Goal: Complete application form: Complete application form

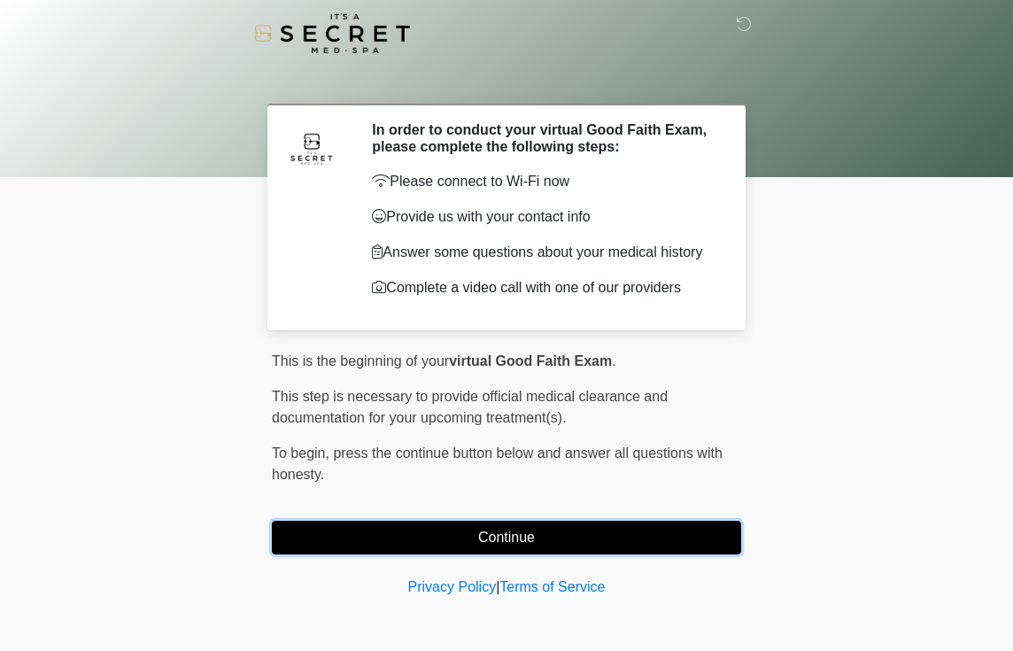
click at [519, 536] on button "Continue" at bounding box center [506, 538] width 469 height 34
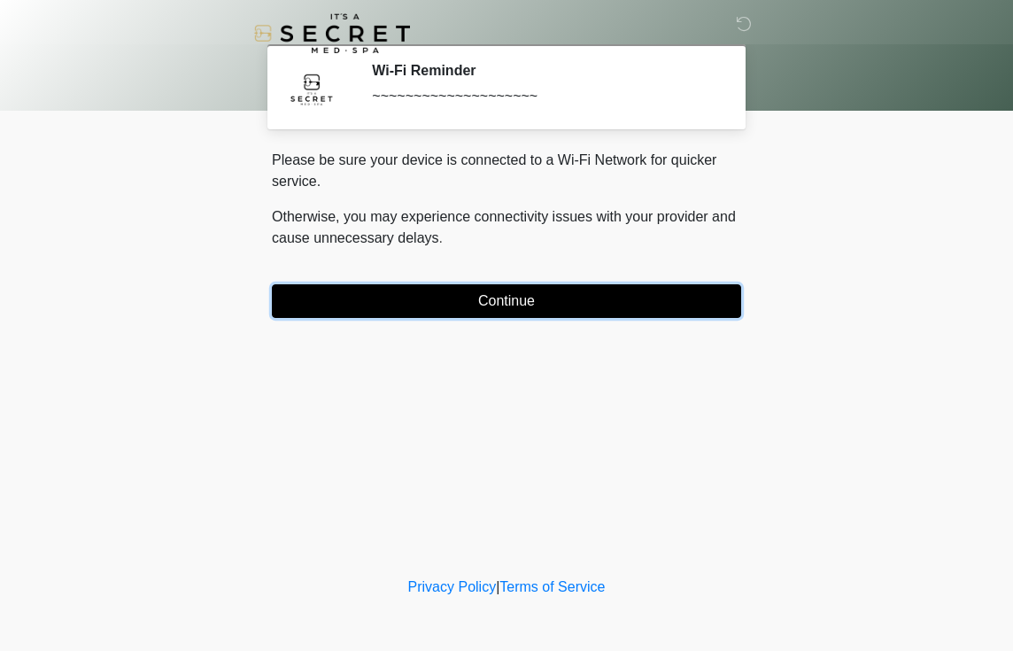
click at [505, 306] on button "Continue" at bounding box center [506, 301] width 469 height 34
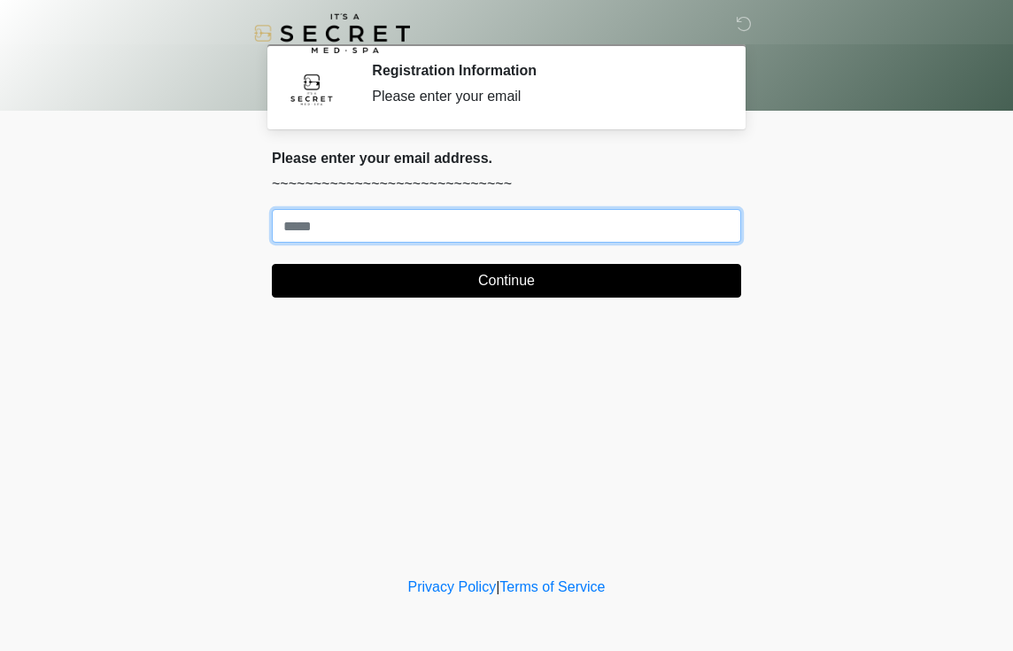
click at [456, 224] on input "Where should we email your treatment plan?" at bounding box center [506, 226] width 469 height 34
type input "**********"
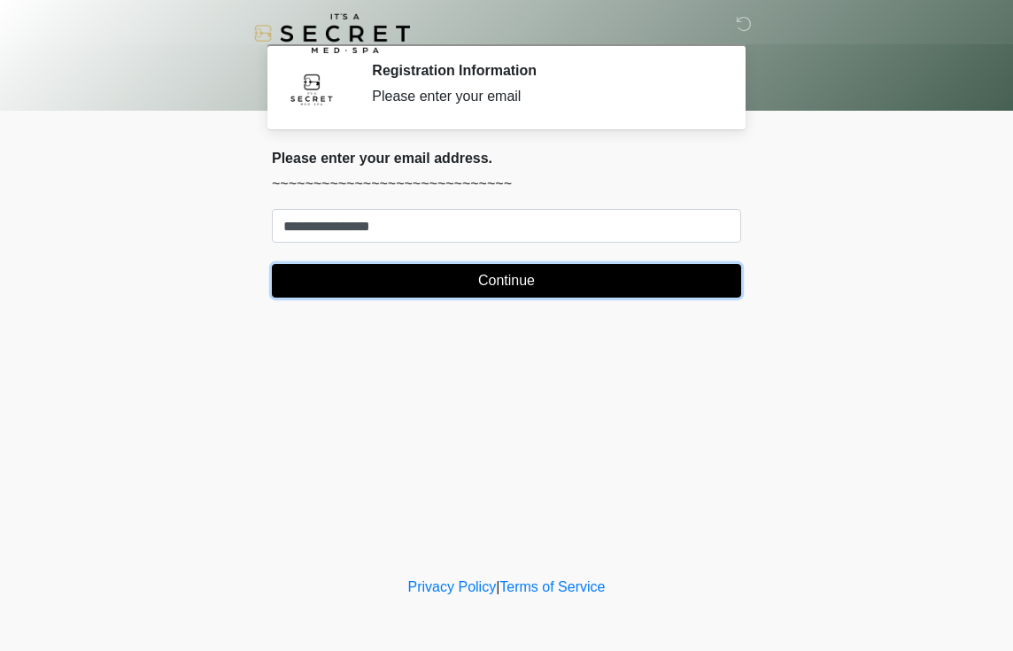
click at [499, 290] on button "Continue" at bounding box center [506, 281] width 469 height 34
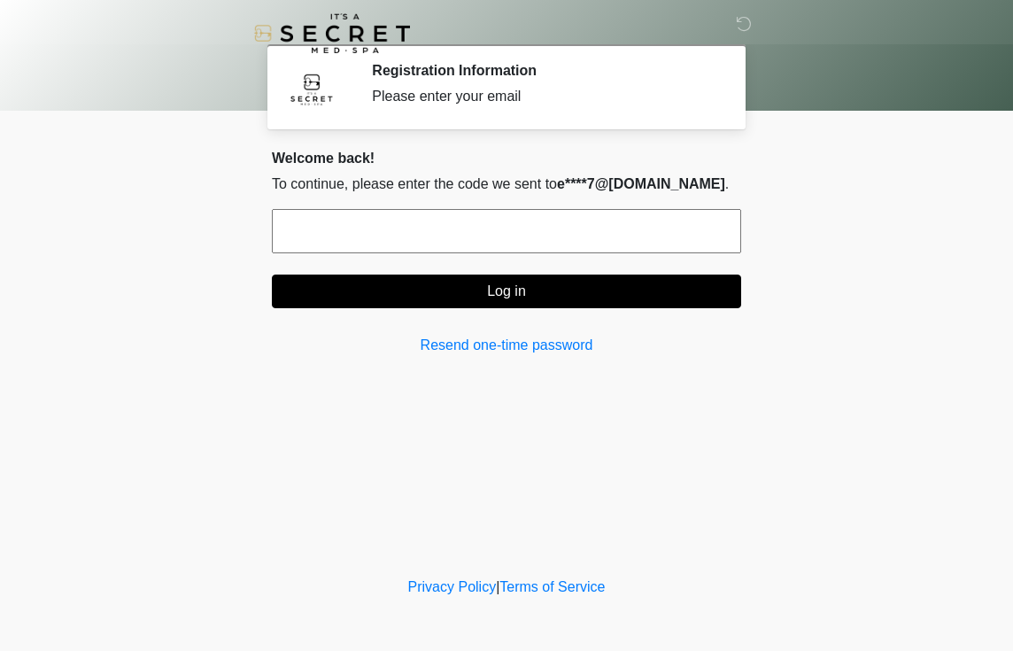
click at [468, 239] on input "text" at bounding box center [506, 231] width 469 height 44
paste input "******"
type input "******"
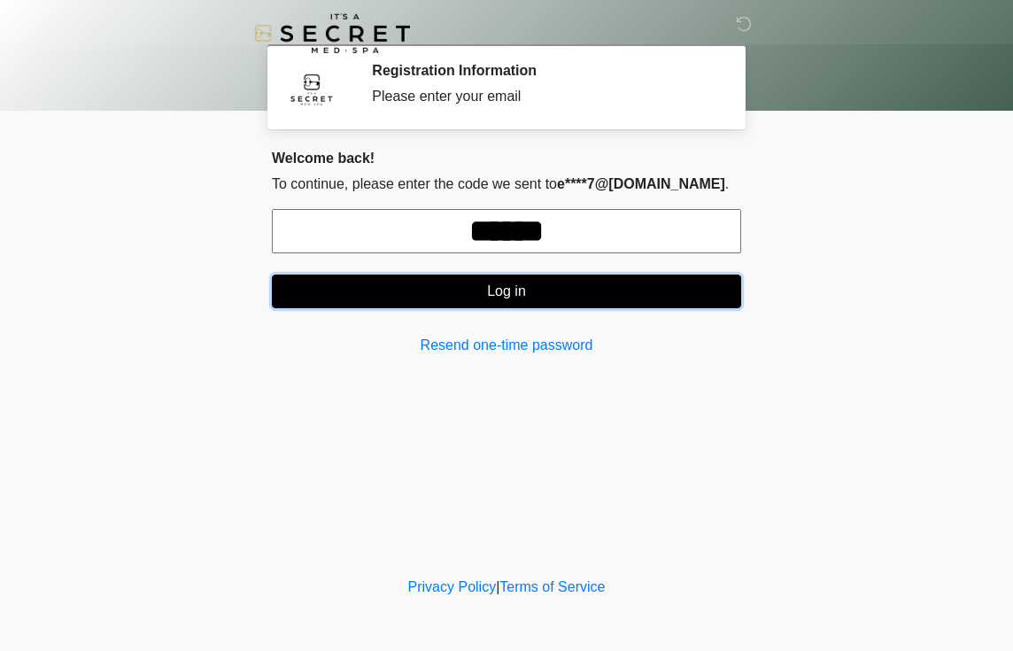
click at [521, 298] on button "Log in" at bounding box center [506, 291] width 469 height 34
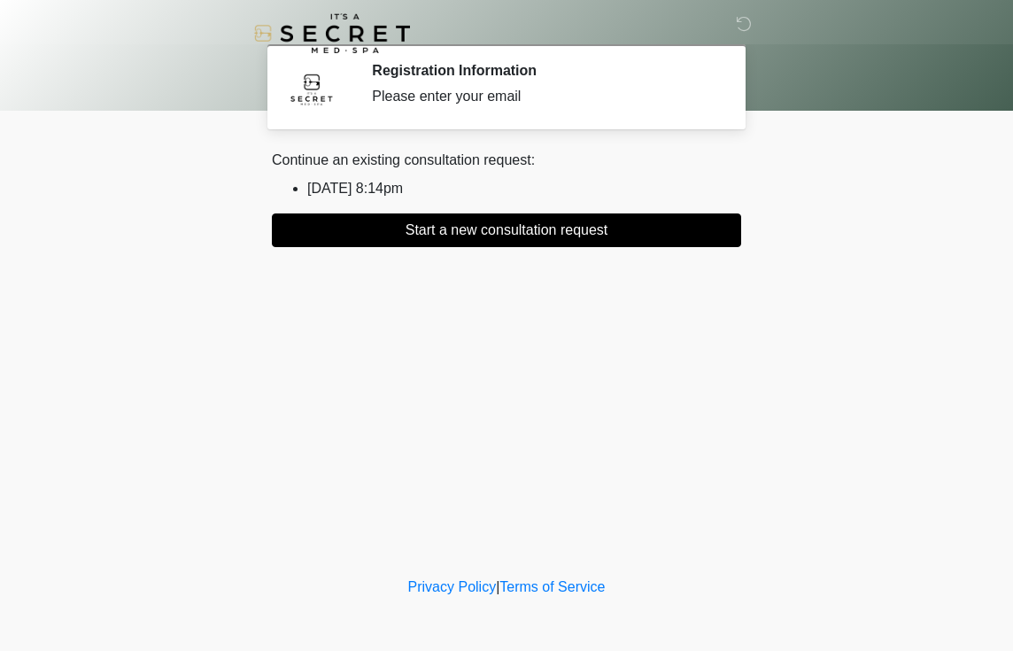
click at [379, 190] on li "[DATE] 8:14pm" at bounding box center [524, 188] width 434 height 21
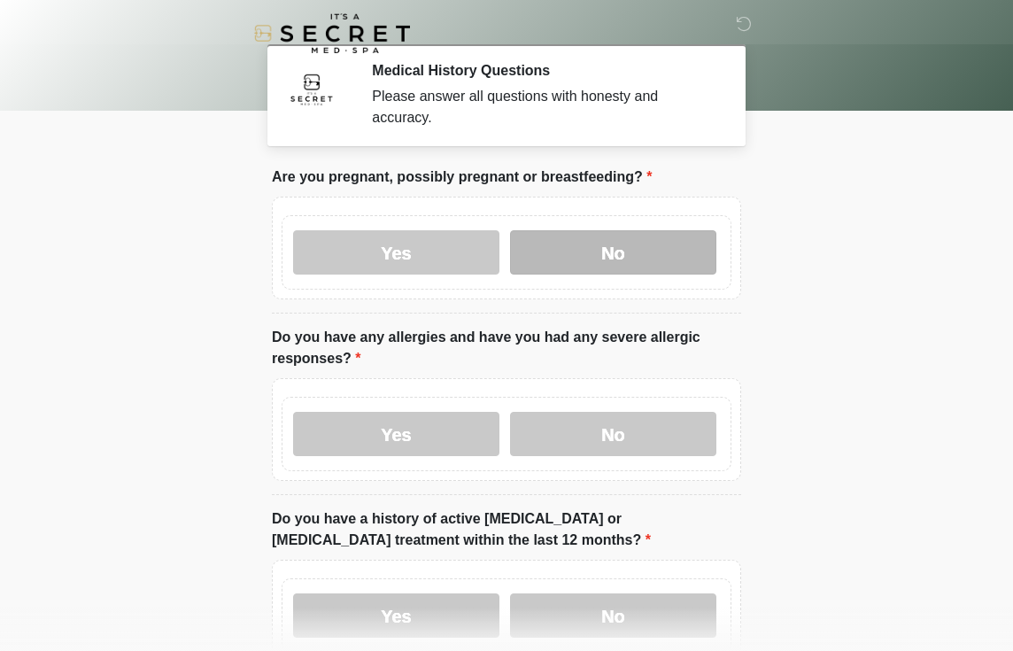
click at [589, 255] on label "No" at bounding box center [613, 252] width 206 height 44
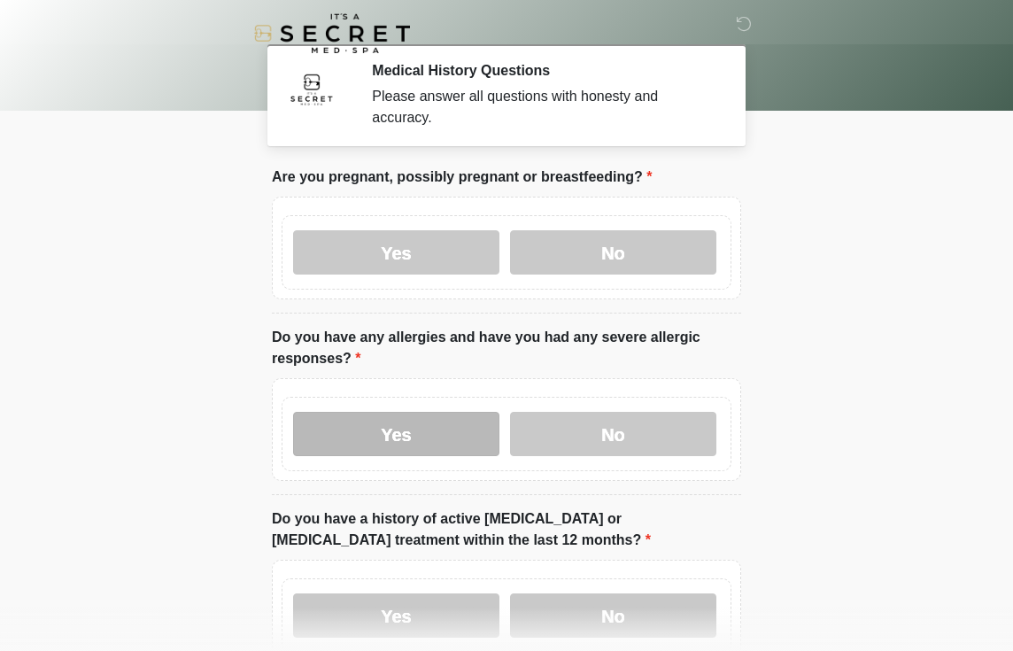
click at [415, 420] on label "Yes" at bounding box center [396, 434] width 206 height 44
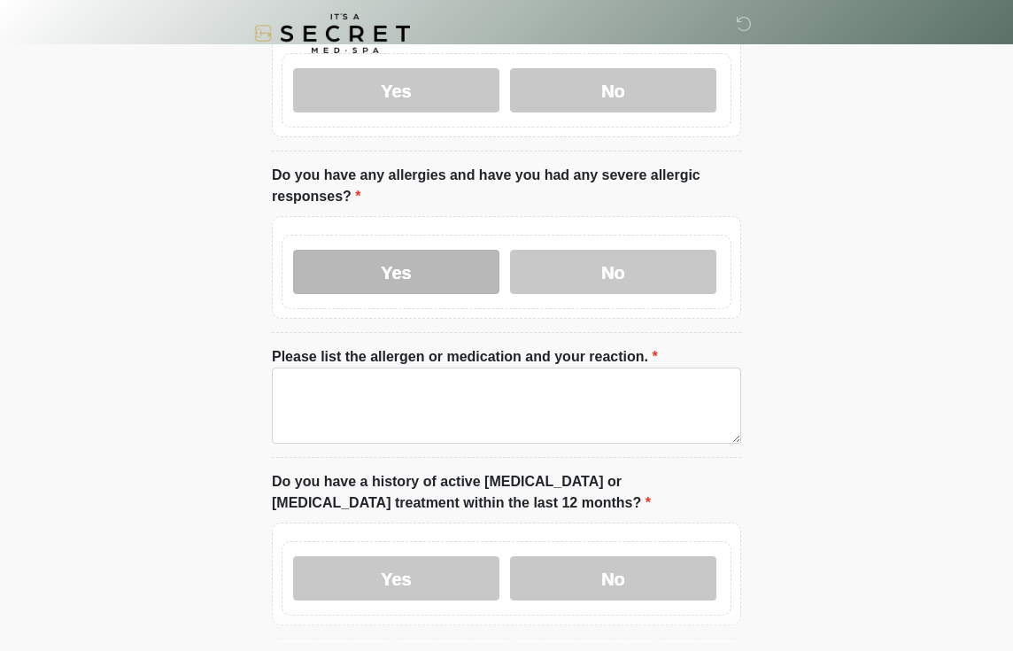
scroll to position [169, 0]
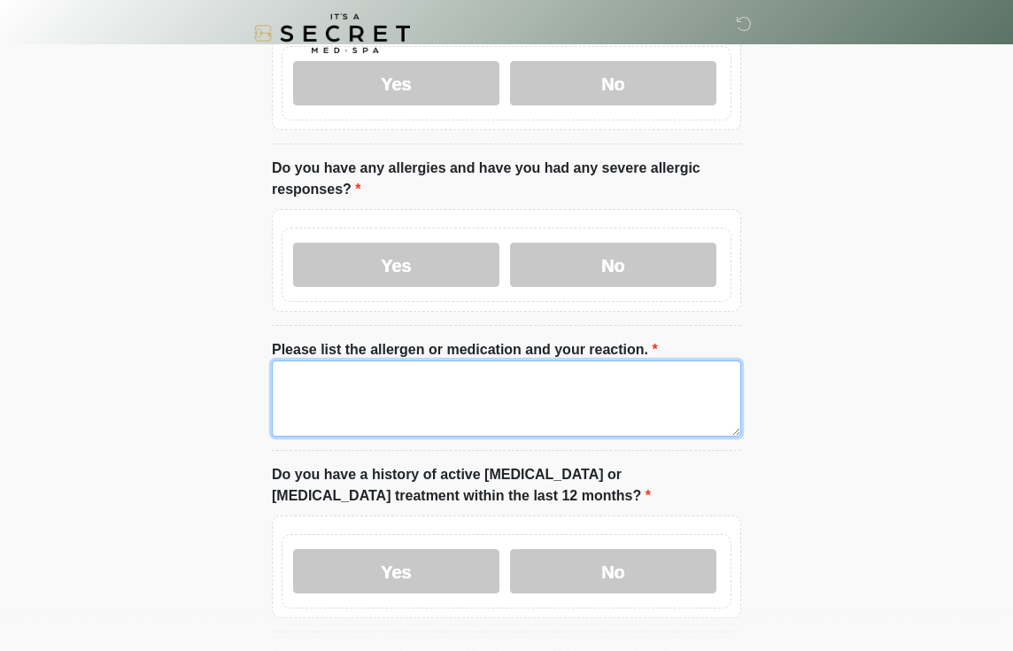
click at [402, 397] on textarea "Please list the allergen or medication and your reaction." at bounding box center [506, 398] width 469 height 76
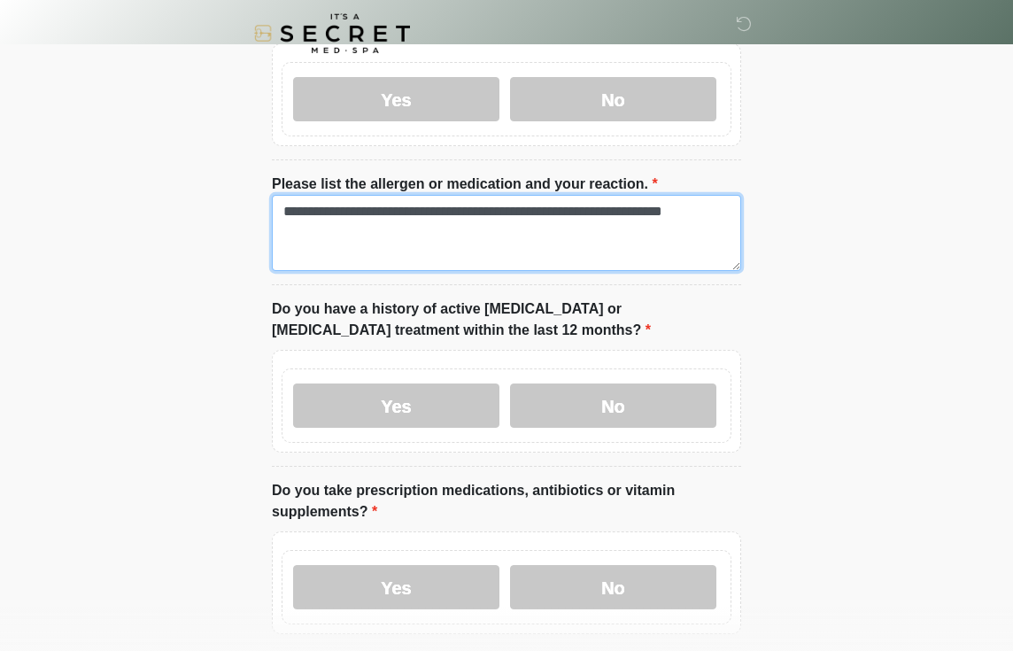
scroll to position [367, 0]
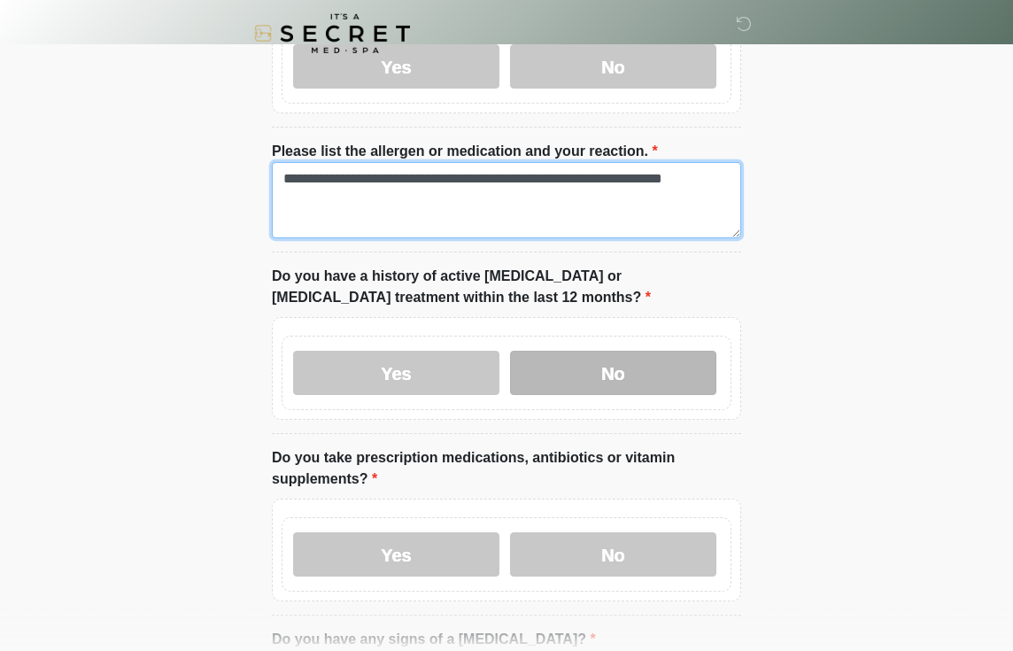
type textarea "**********"
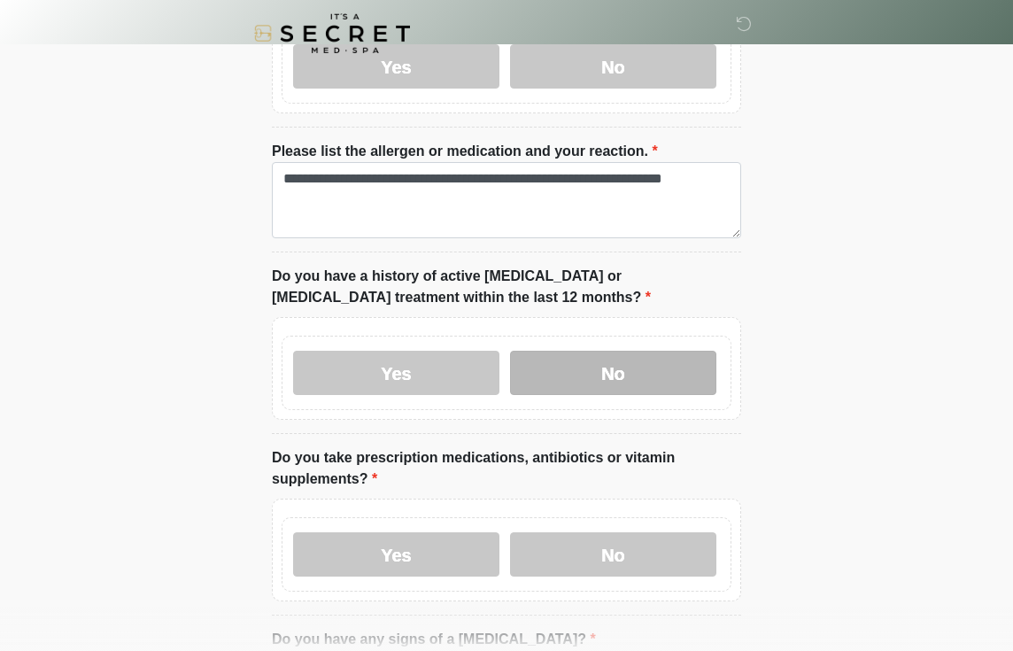
click at [625, 371] on label "No" at bounding box center [613, 373] width 206 height 44
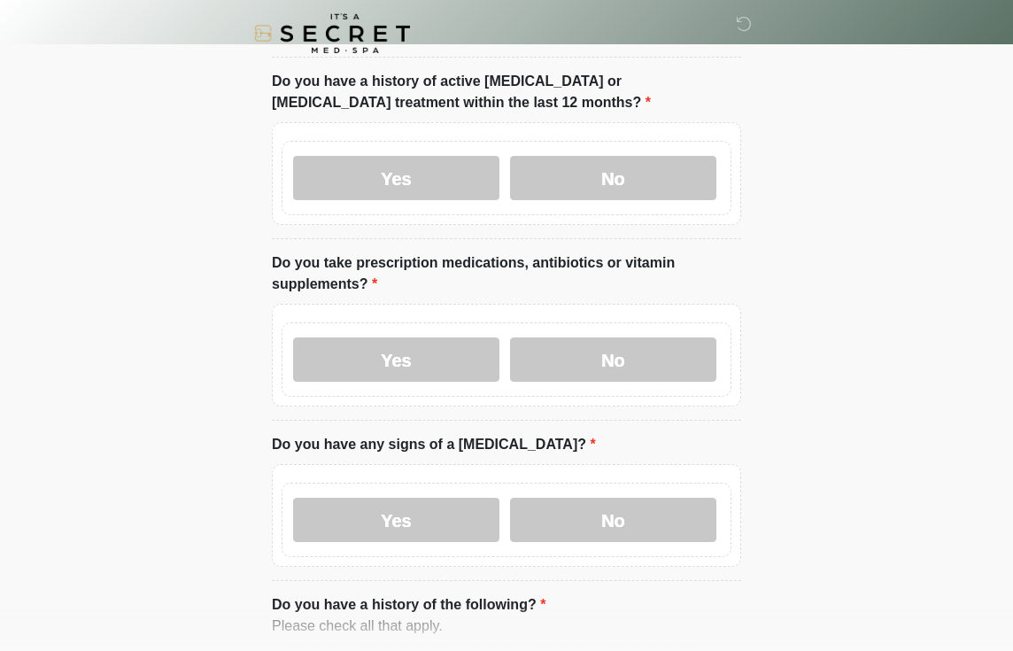
scroll to position [564, 0]
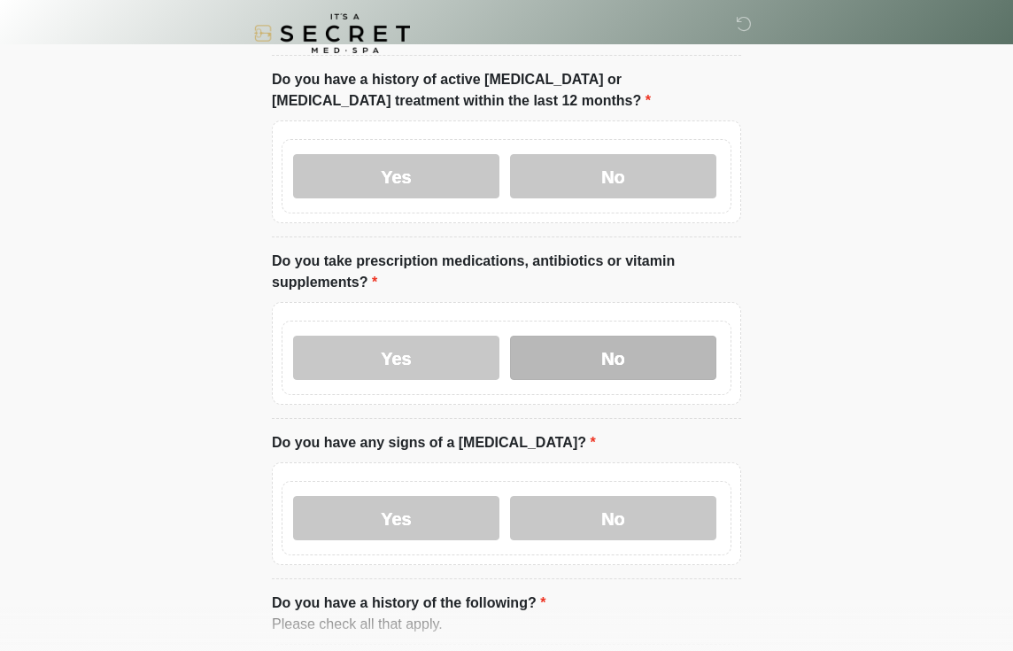
click at [611, 352] on label "No" at bounding box center [613, 358] width 206 height 44
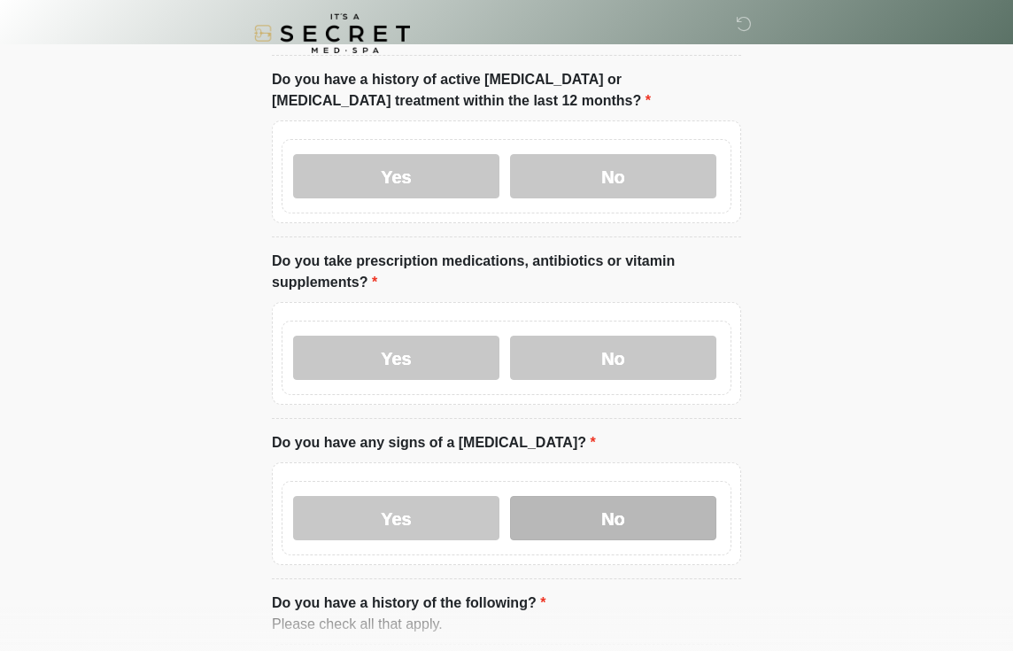
click at [608, 521] on label "No" at bounding box center [613, 518] width 206 height 44
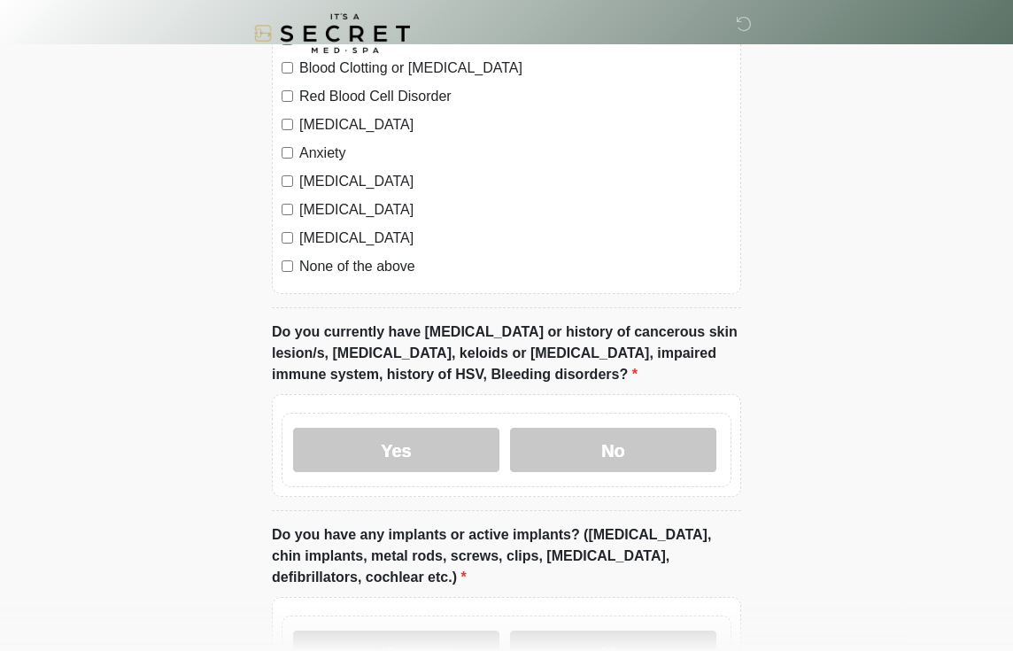
scroll to position [1277, 0]
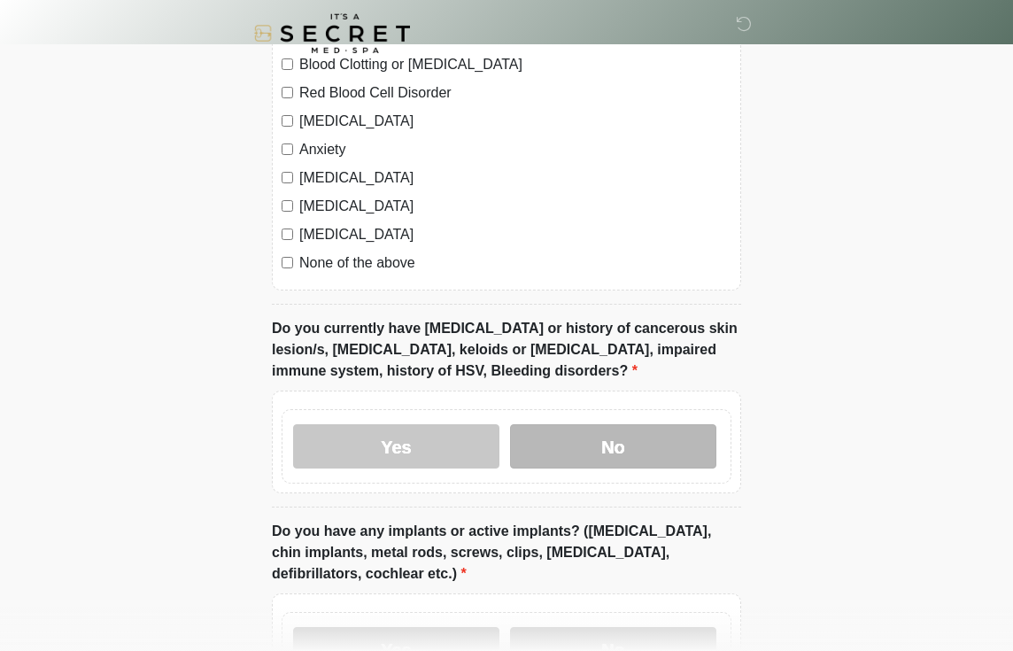
click at [626, 440] on label "No" at bounding box center [613, 446] width 206 height 44
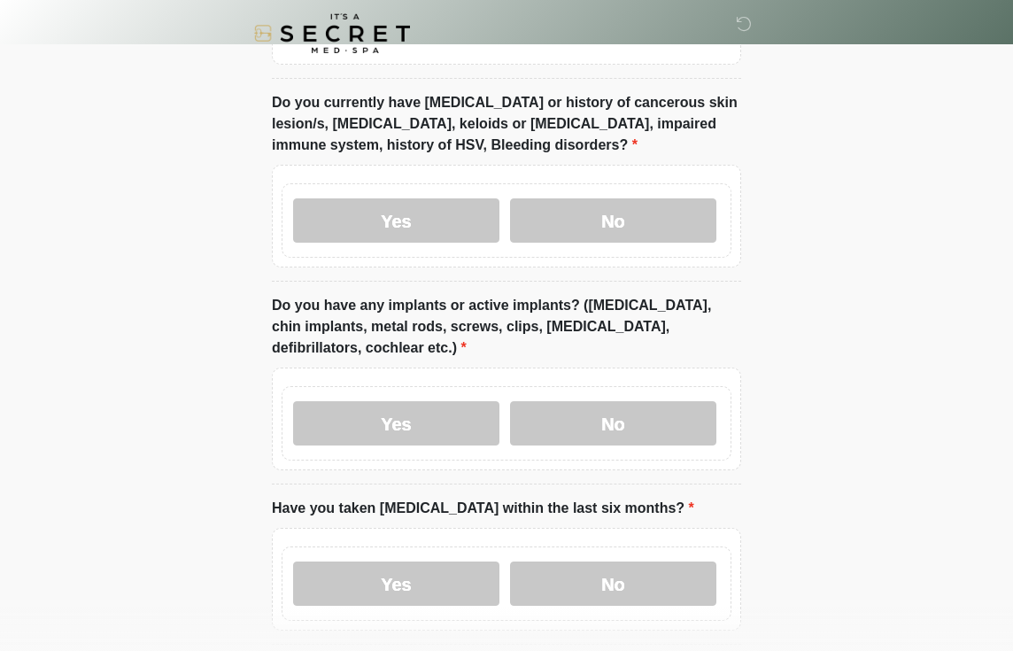
scroll to position [1508, 0]
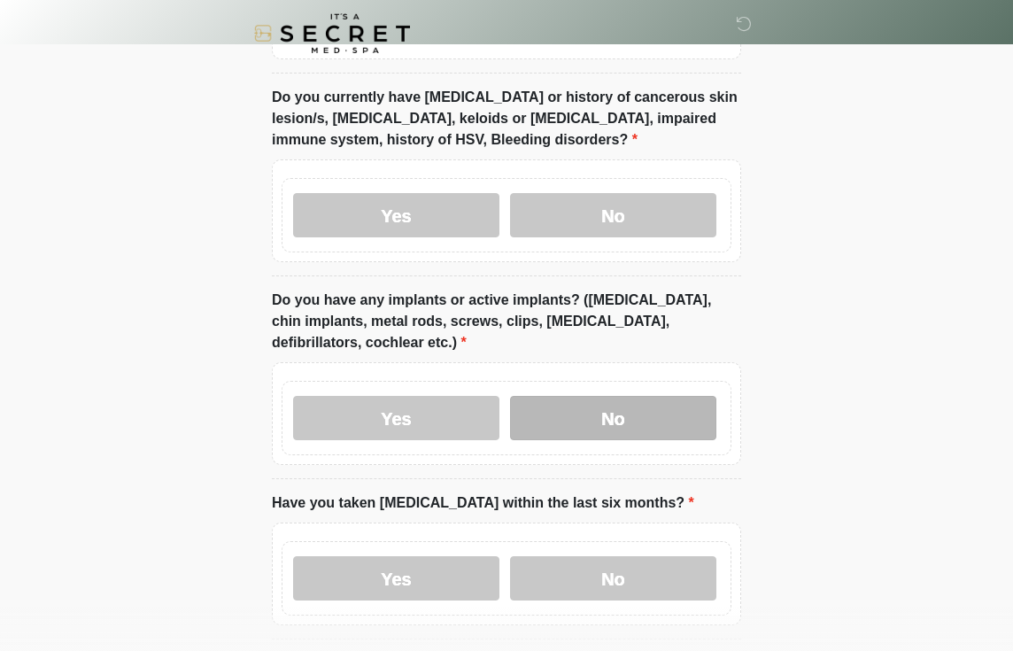
click at [575, 415] on label "No" at bounding box center [613, 418] width 206 height 44
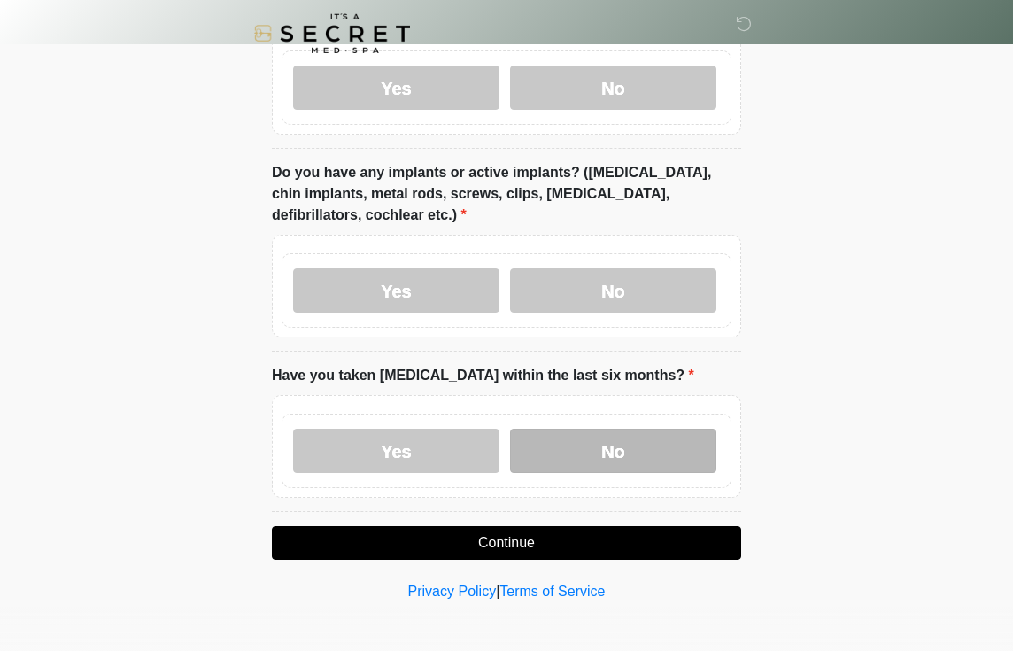
click at [621, 445] on label "No" at bounding box center [613, 450] width 206 height 44
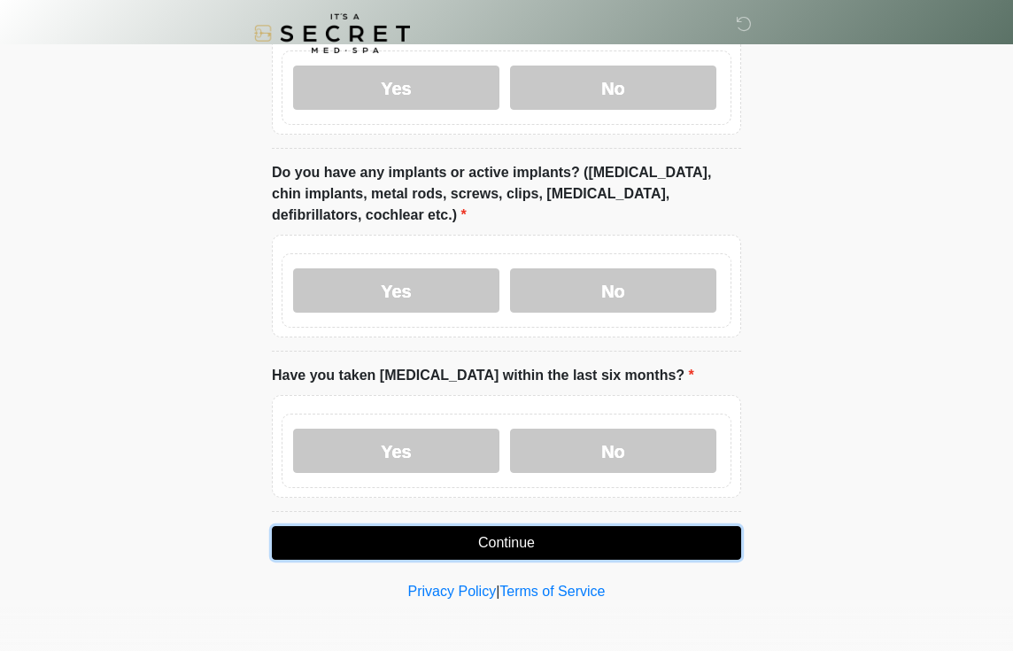
click at [589, 546] on button "Continue" at bounding box center [506, 543] width 469 height 34
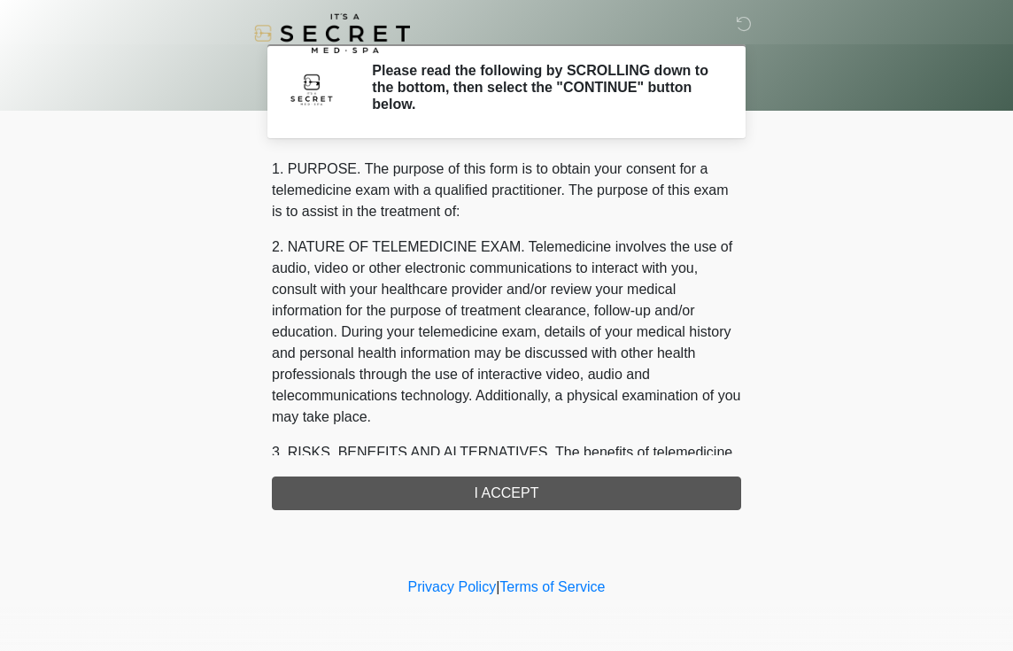
scroll to position [730, 0]
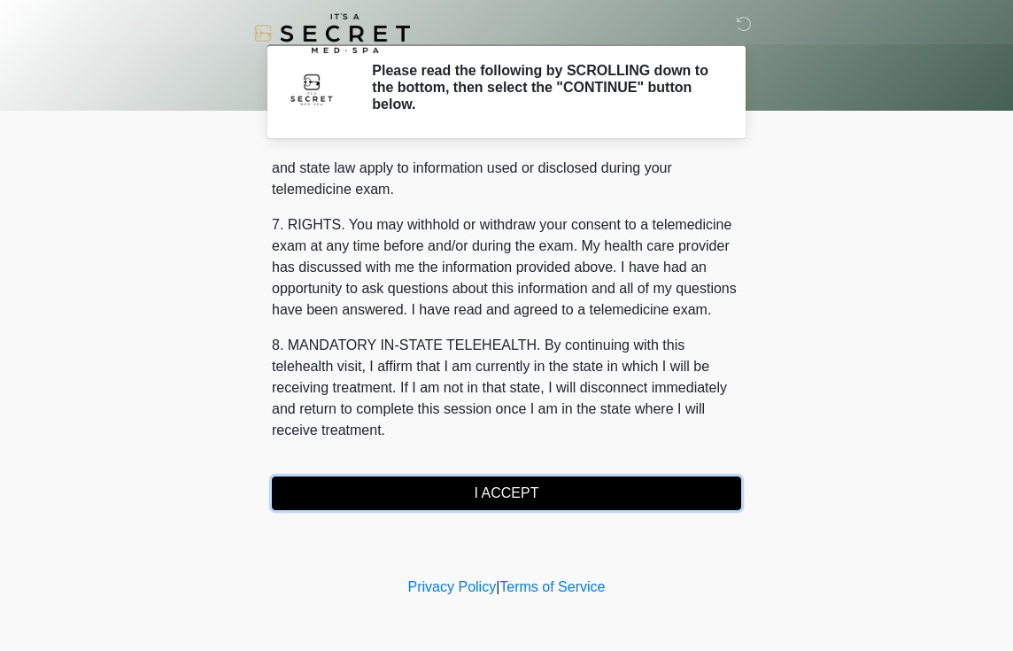
click at [505, 492] on button "I ACCEPT" at bounding box center [506, 493] width 469 height 34
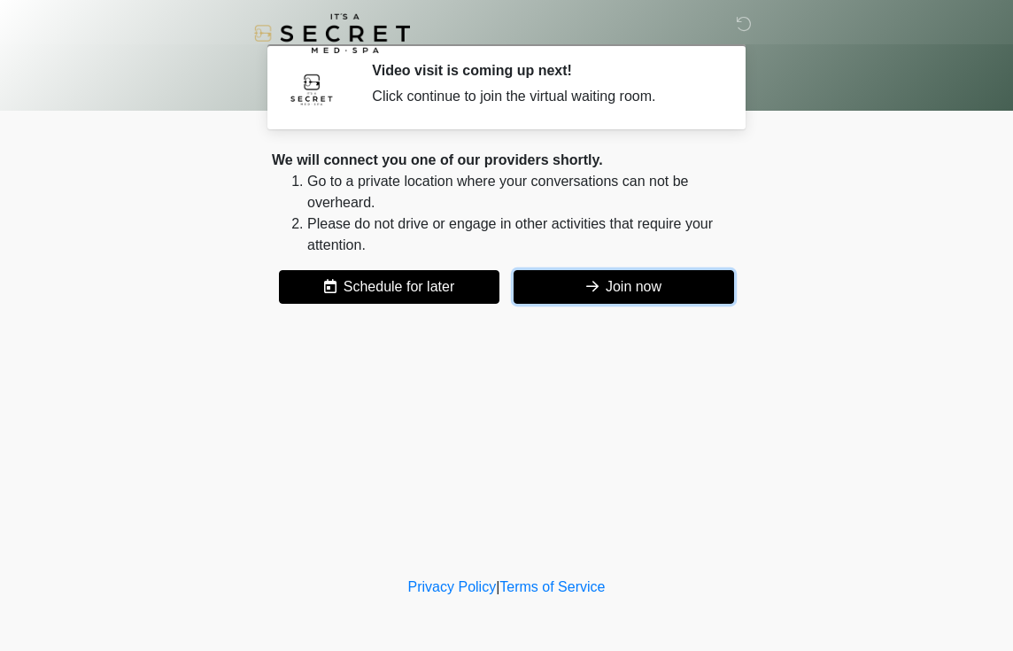
click at [620, 285] on button "Join now" at bounding box center [623, 287] width 220 height 34
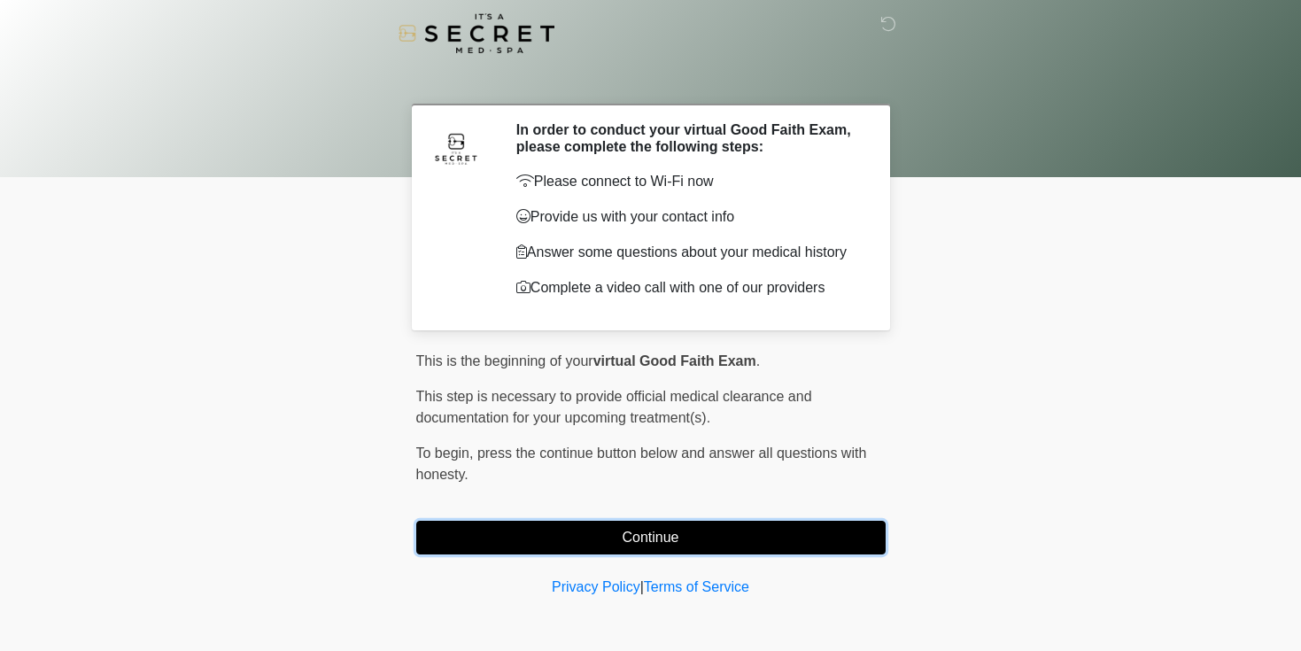
click at [646, 526] on button "Continue" at bounding box center [650, 538] width 469 height 34
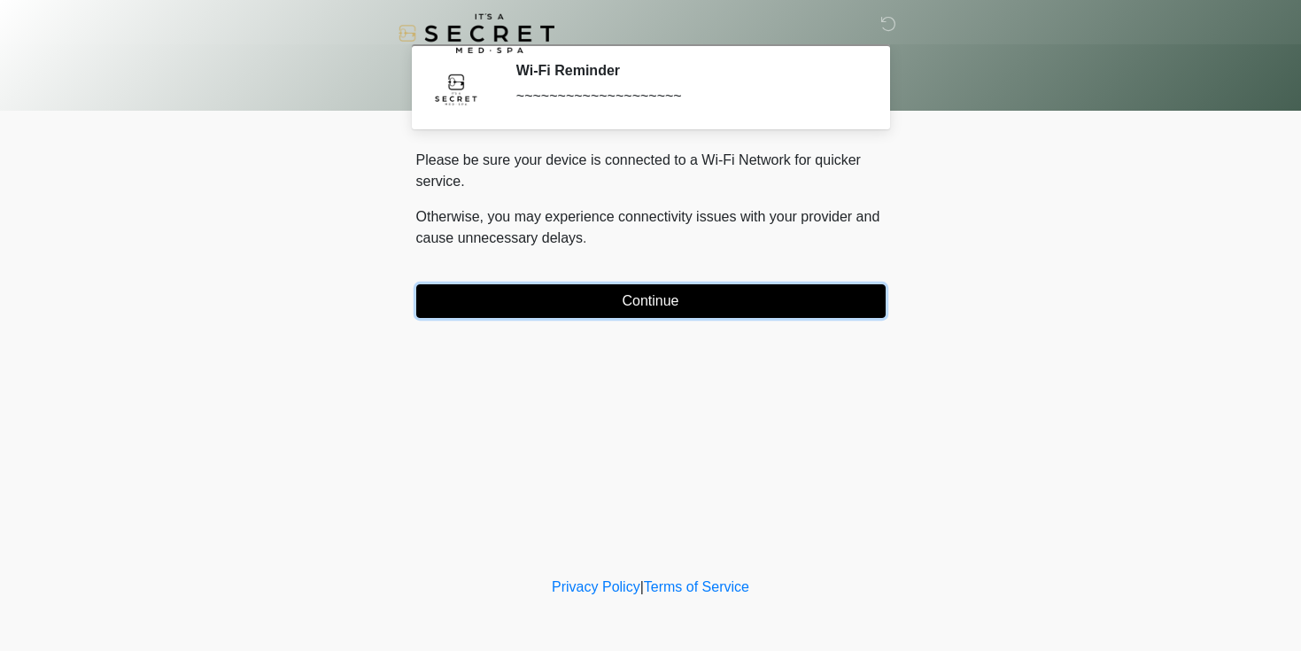
click at [683, 300] on button "Continue" at bounding box center [650, 301] width 469 height 34
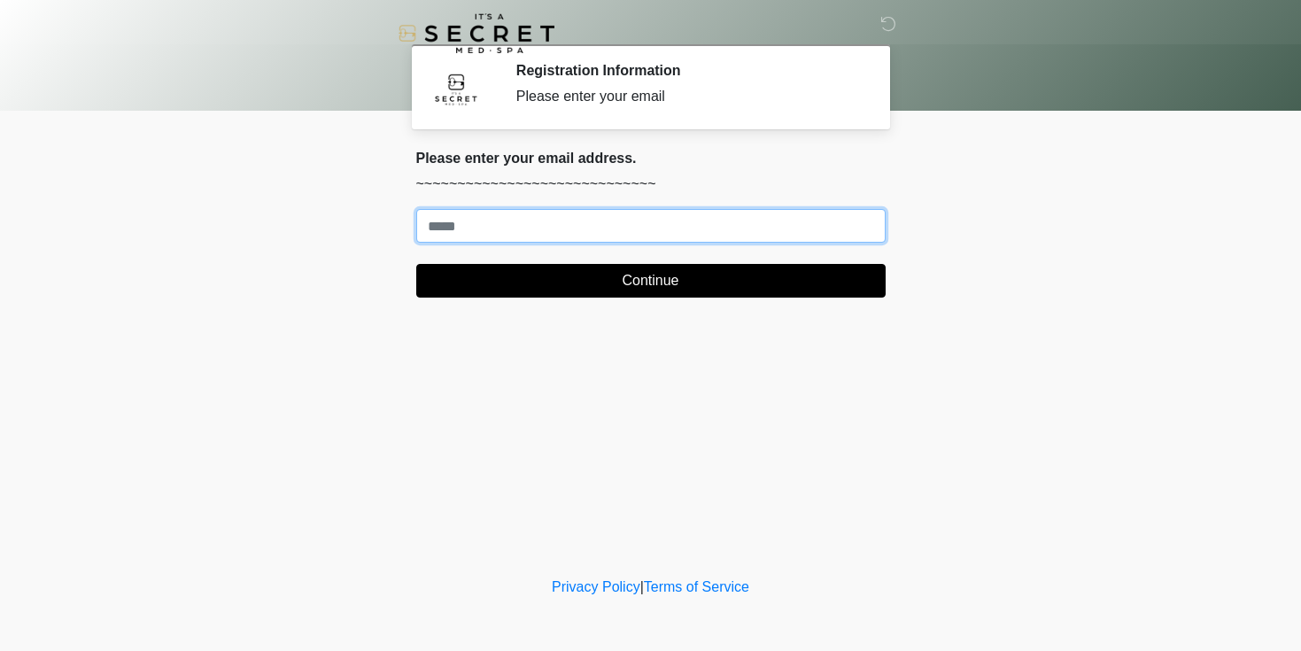
click at [566, 240] on input "Where should we email your treatment plan?" at bounding box center [650, 226] width 469 height 34
click at [567, 233] on input "Where should we email your treatment plan?" at bounding box center [650, 226] width 469 height 34
type input "**********"
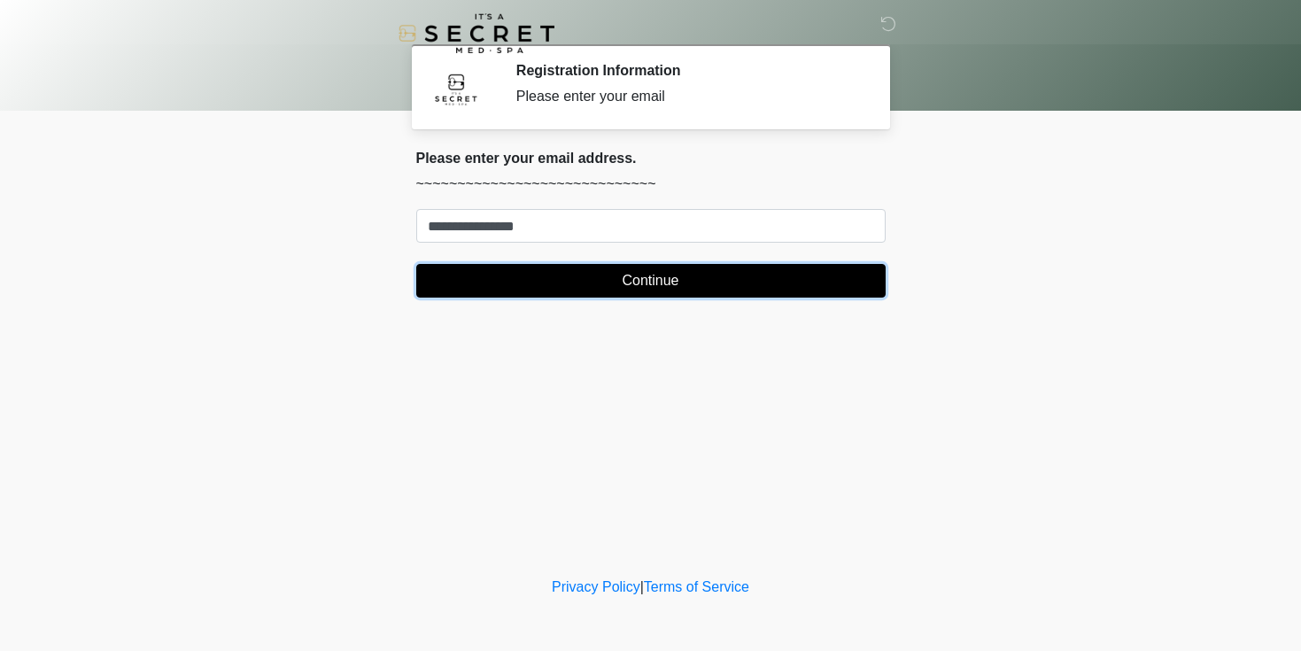
click at [633, 283] on button "Continue" at bounding box center [650, 281] width 469 height 34
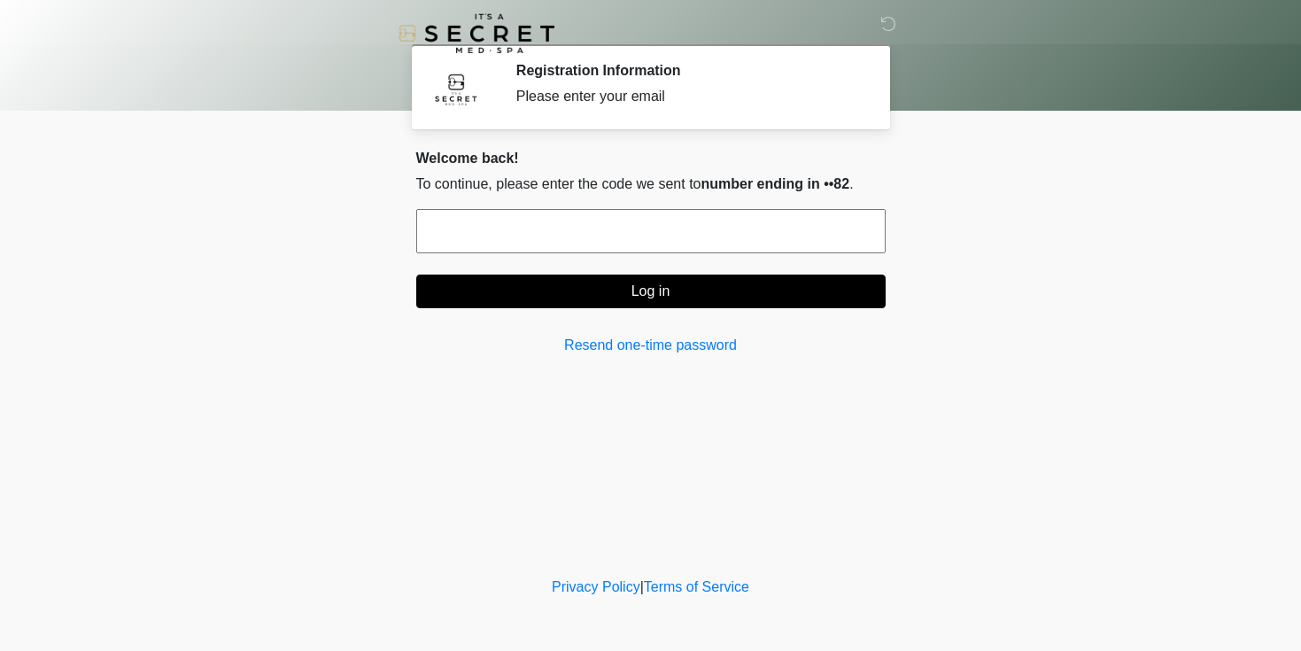
click at [696, 236] on input "text" at bounding box center [650, 231] width 469 height 44
type input "******"
click at [416, 274] on button "Log in" at bounding box center [650, 291] width 469 height 34
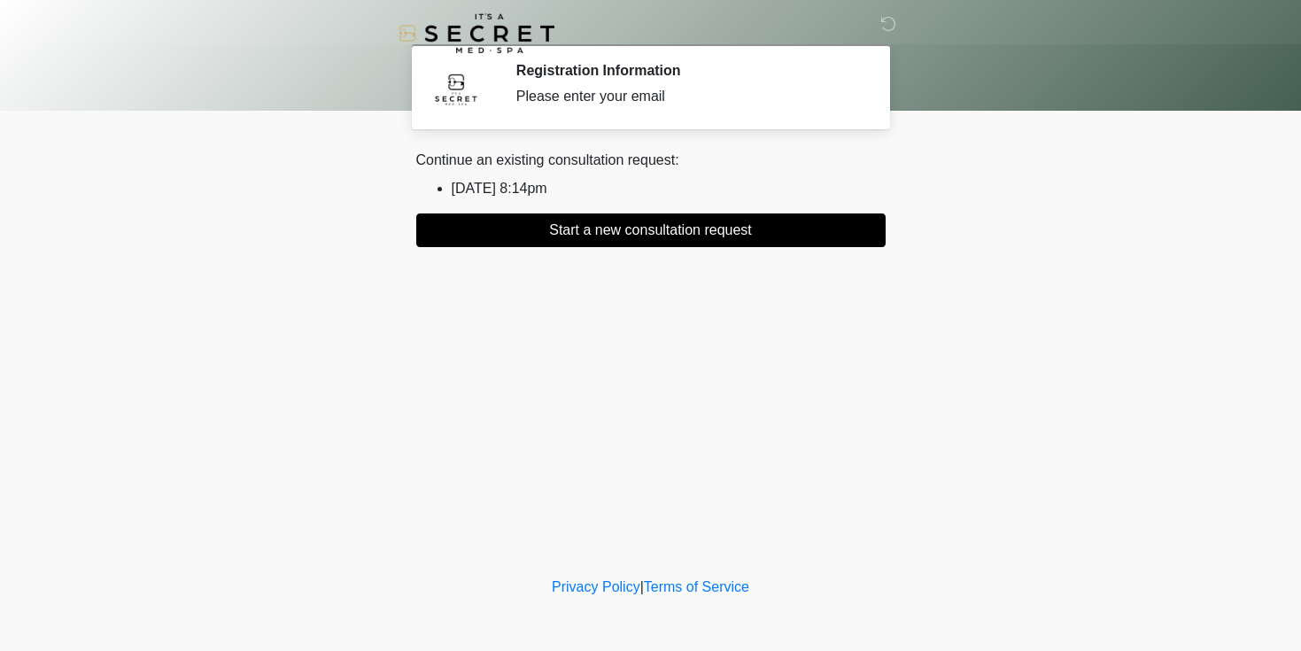
click at [541, 195] on li "[DATE] 8:14pm" at bounding box center [669, 188] width 434 height 21
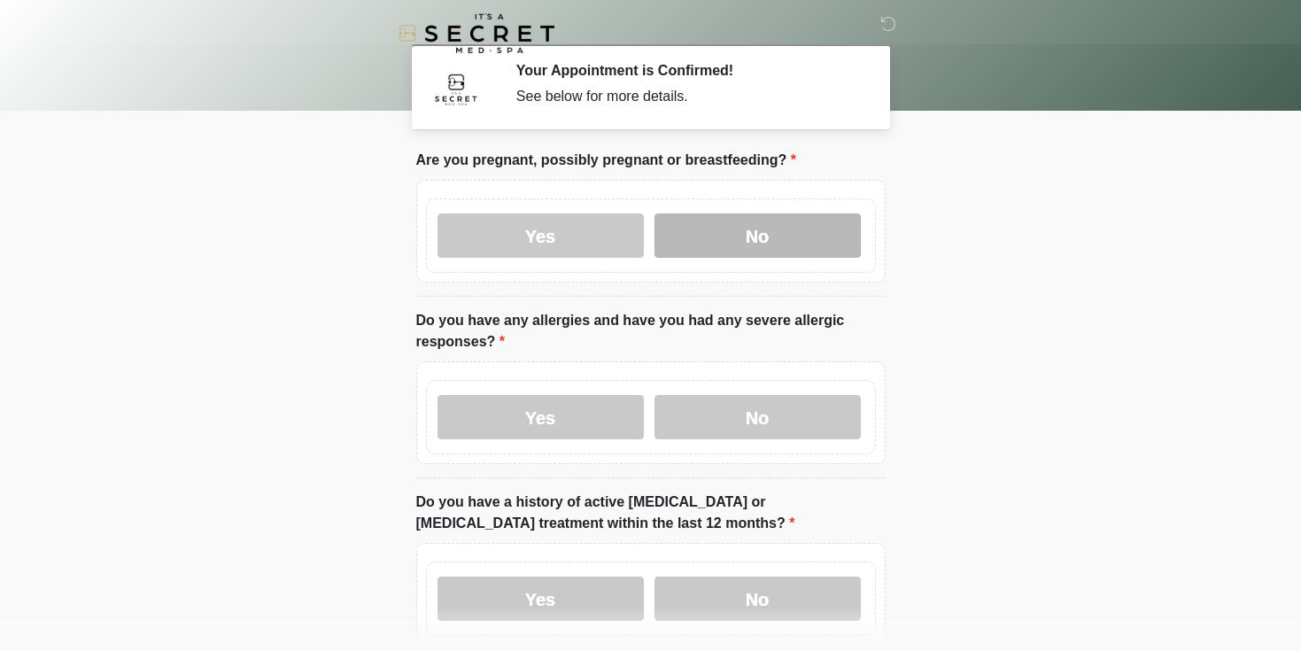
click at [769, 225] on label "No" at bounding box center [757, 235] width 206 height 44
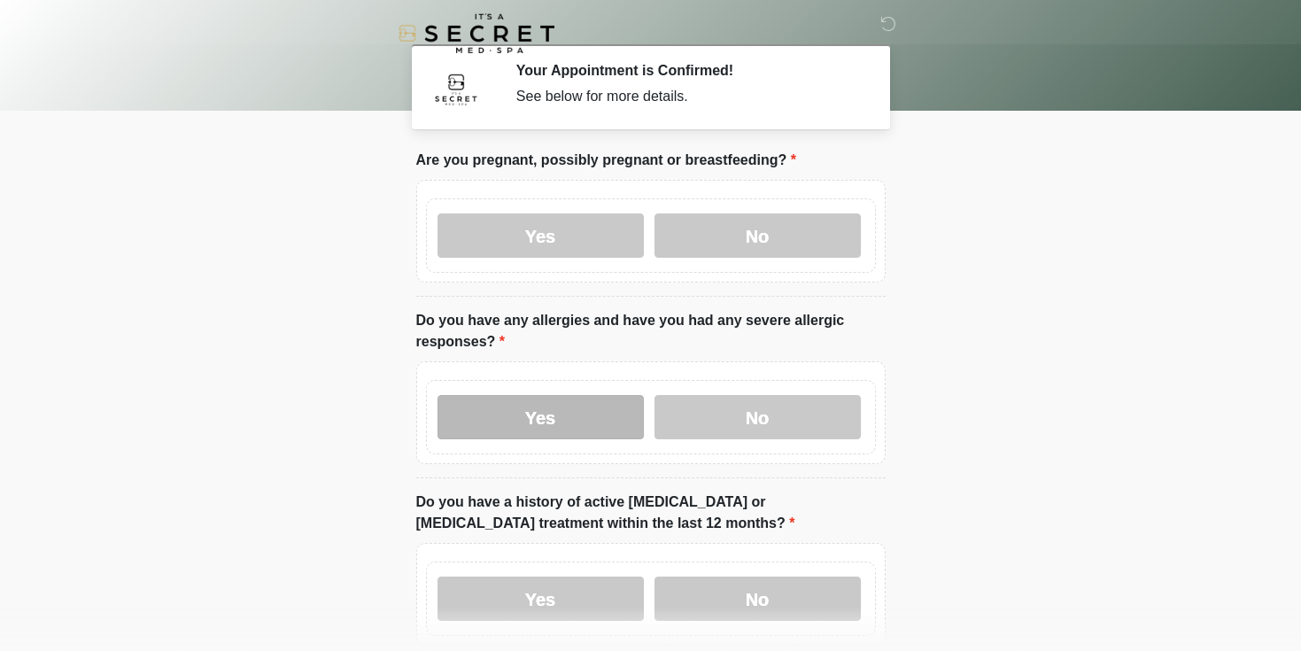
click at [617, 415] on label "Yes" at bounding box center [540, 417] width 206 height 44
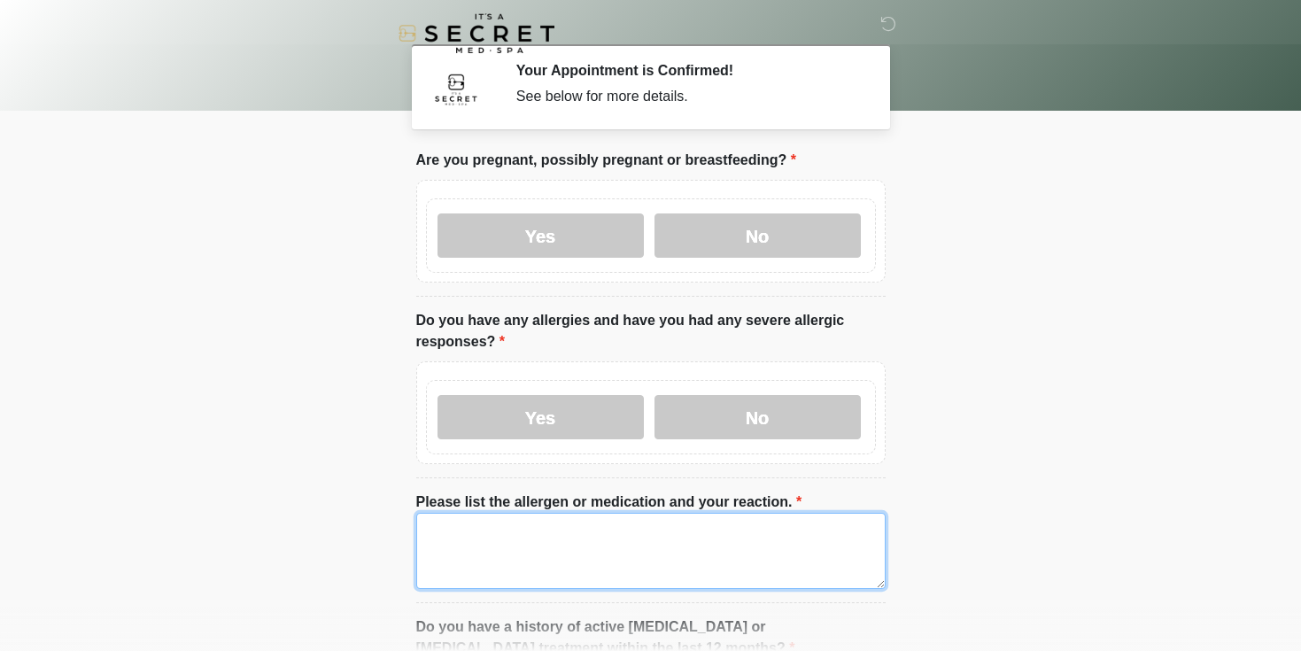
click at [553, 519] on textarea "Please list the allergen or medication and your reaction." at bounding box center [650, 551] width 469 height 76
type textarea "**********"
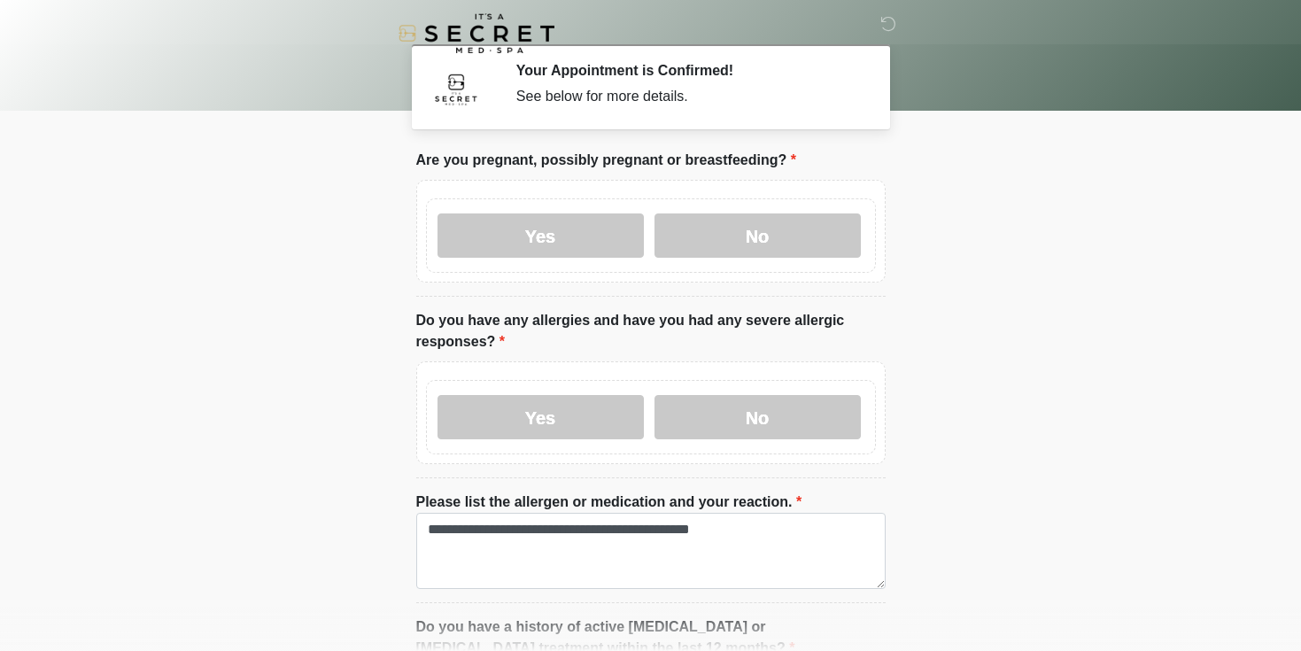
click at [992, 426] on body "‎ ‎ Your Appointment is Confirmed! See below for more details. Please connect t…" at bounding box center [650, 325] width 1301 height 651
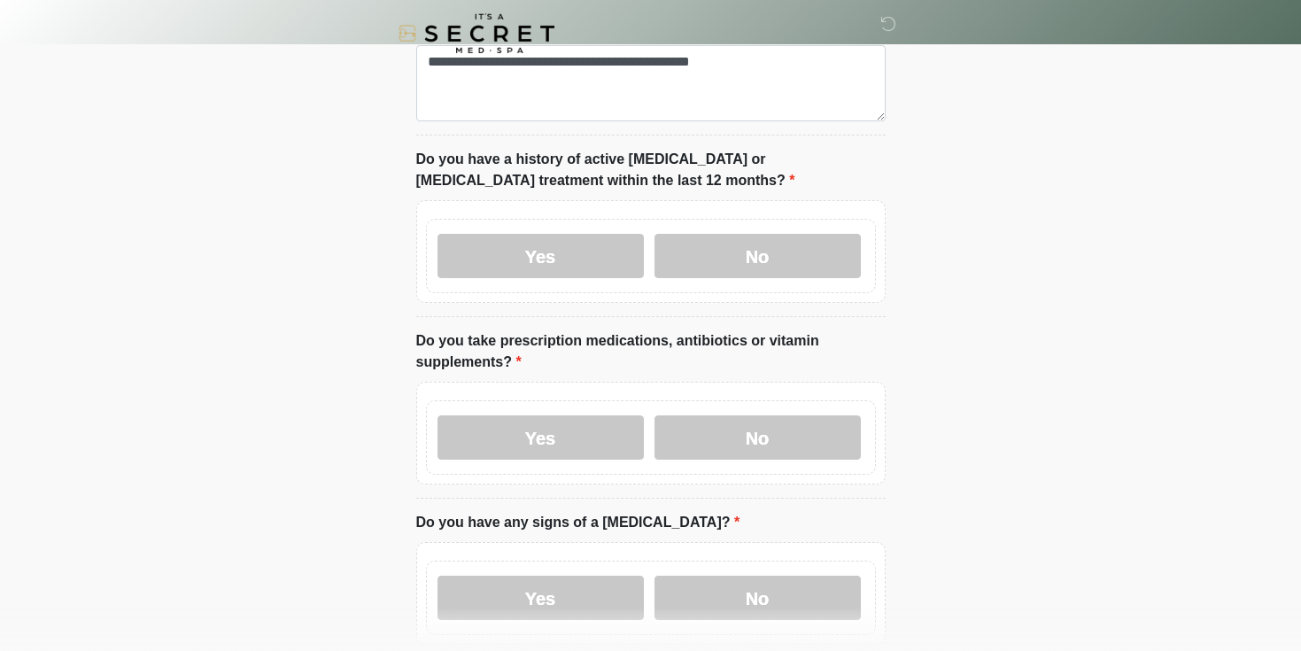
scroll to position [509, 0]
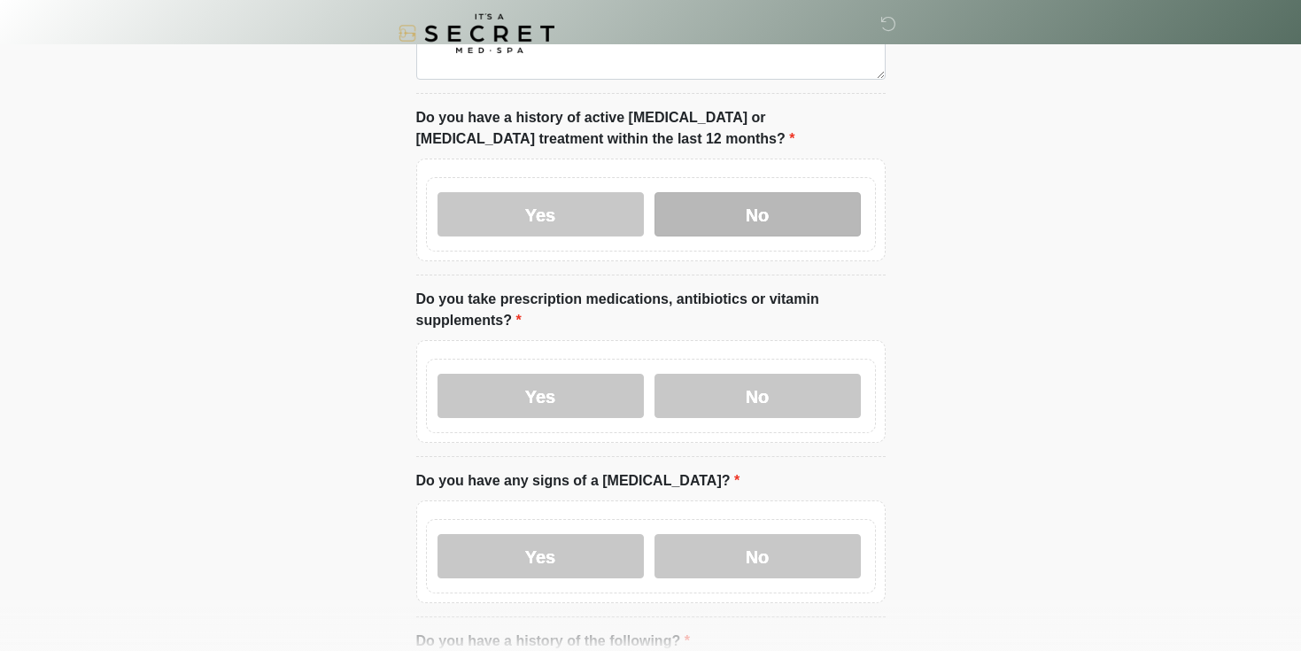
click at [754, 207] on label "No" at bounding box center [757, 214] width 206 height 44
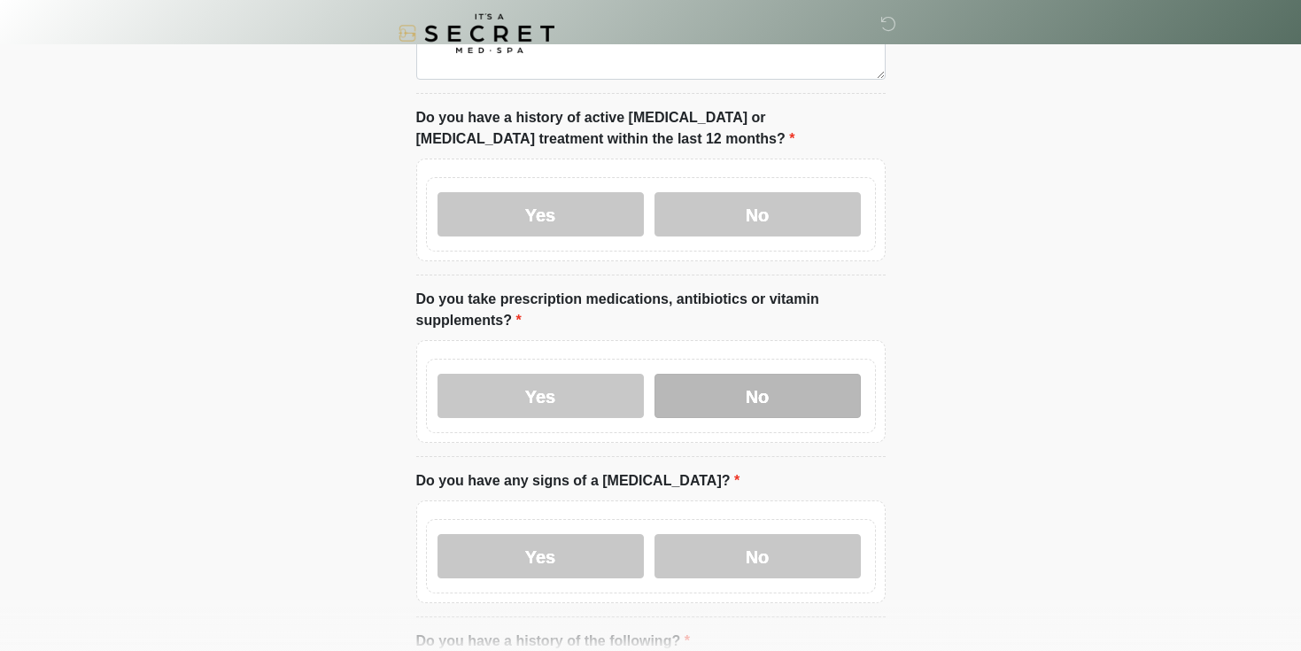
click at [748, 374] on label "No" at bounding box center [757, 396] width 206 height 44
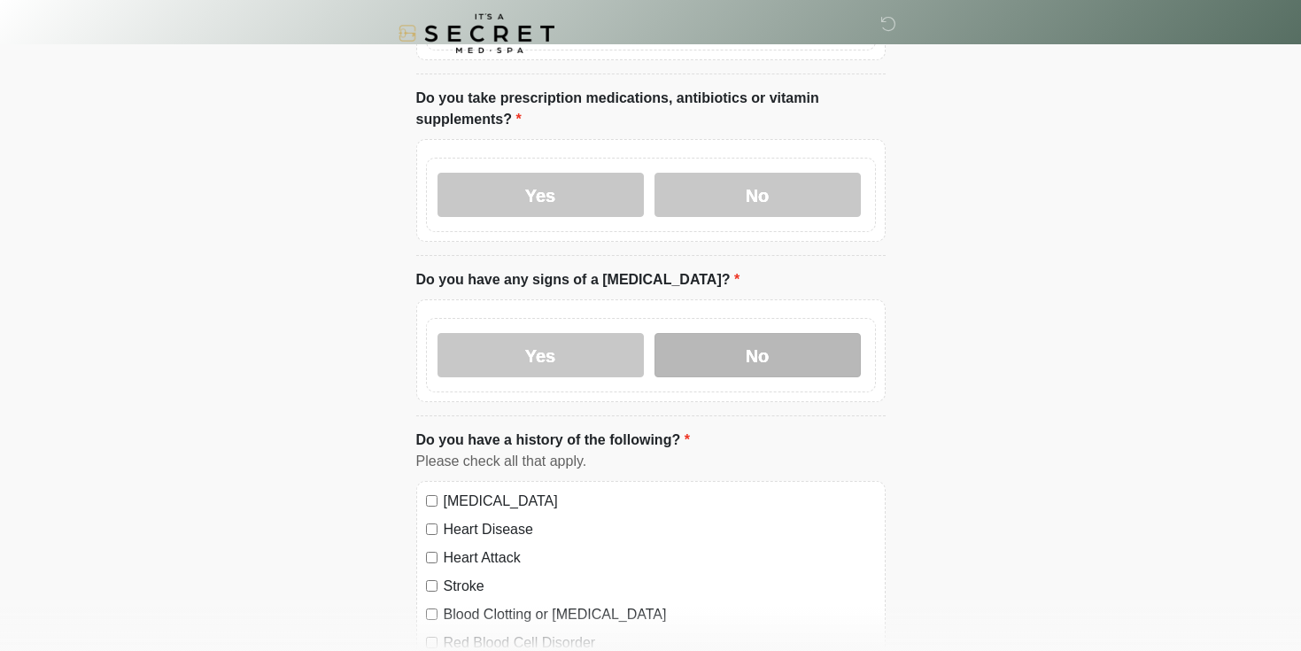
click at [751, 360] on label "No" at bounding box center [757, 355] width 206 height 44
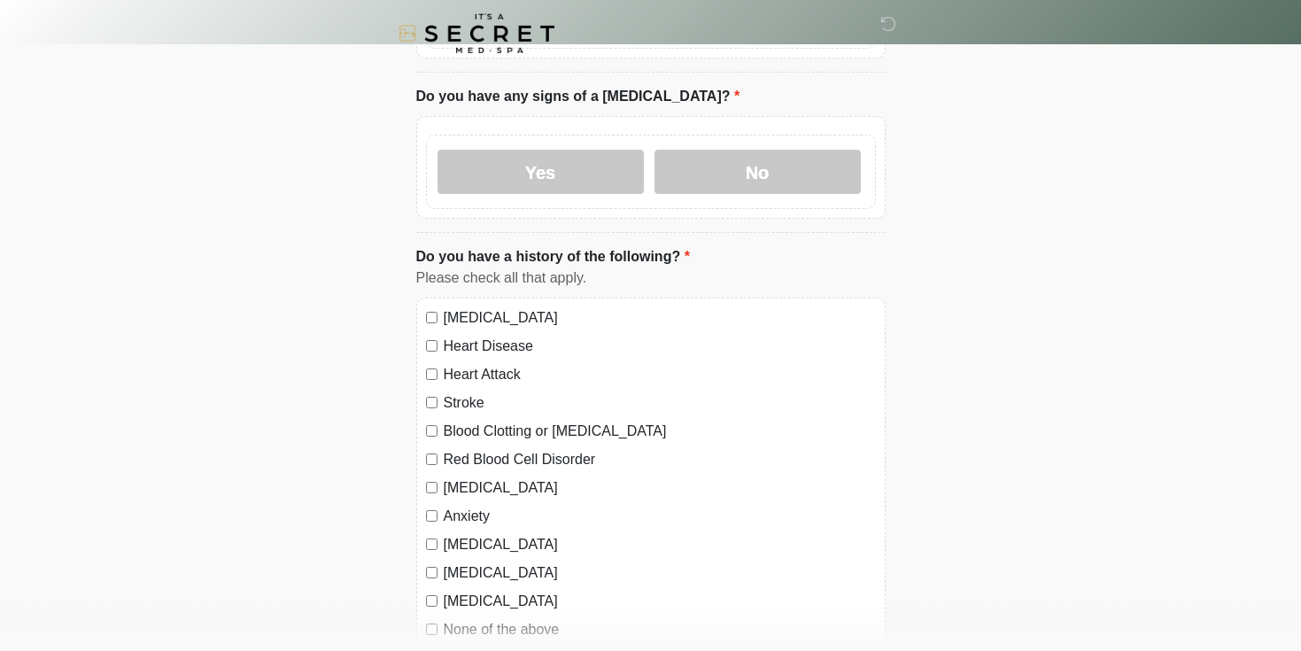
scroll to position [929, 0]
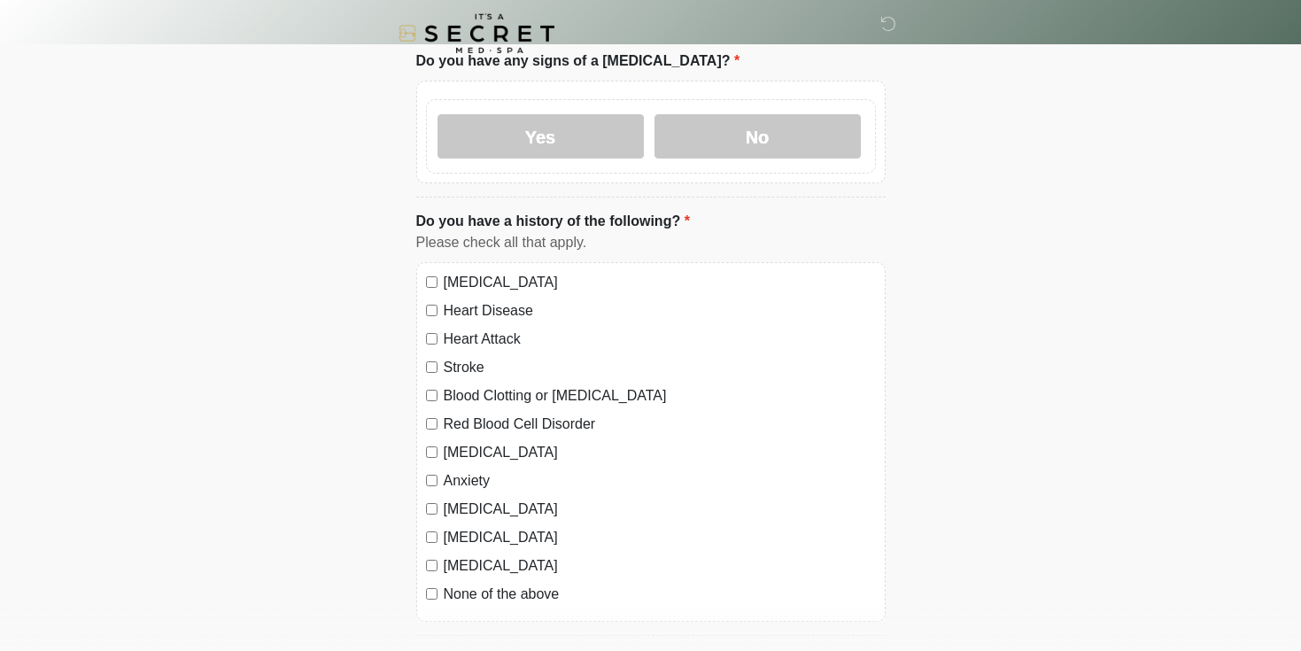
click at [480, 475] on label "Anxiety" at bounding box center [660, 480] width 432 height 21
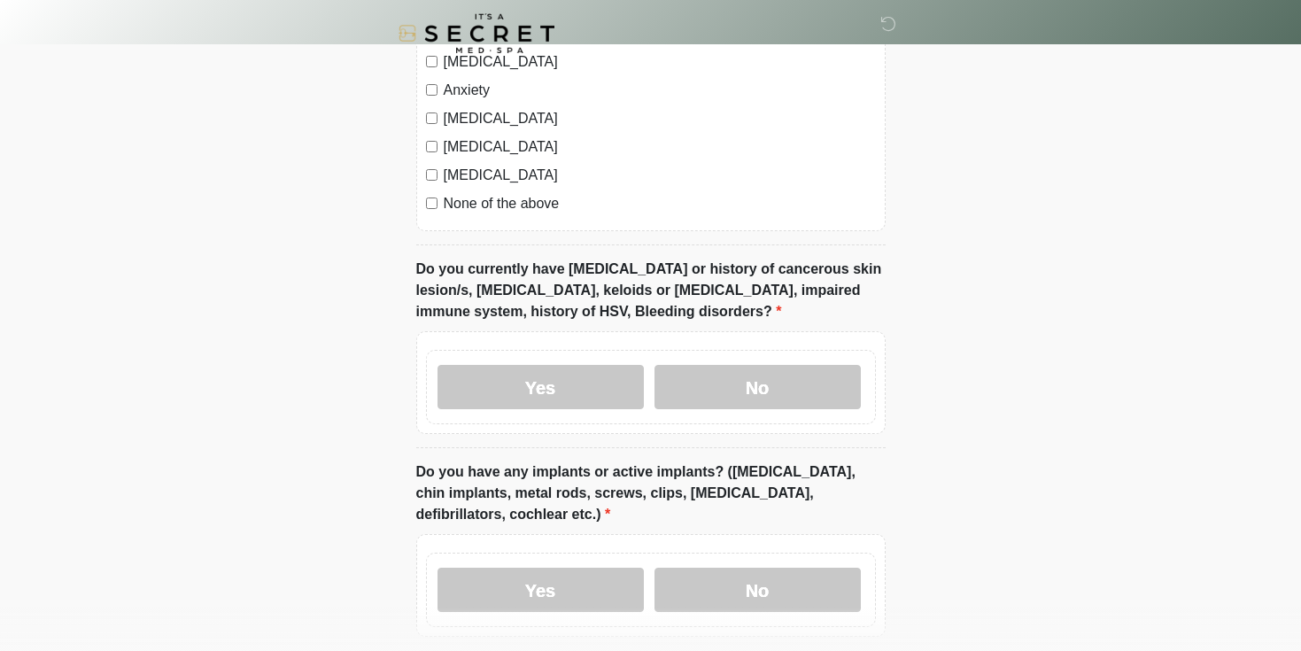
scroll to position [1344, 0]
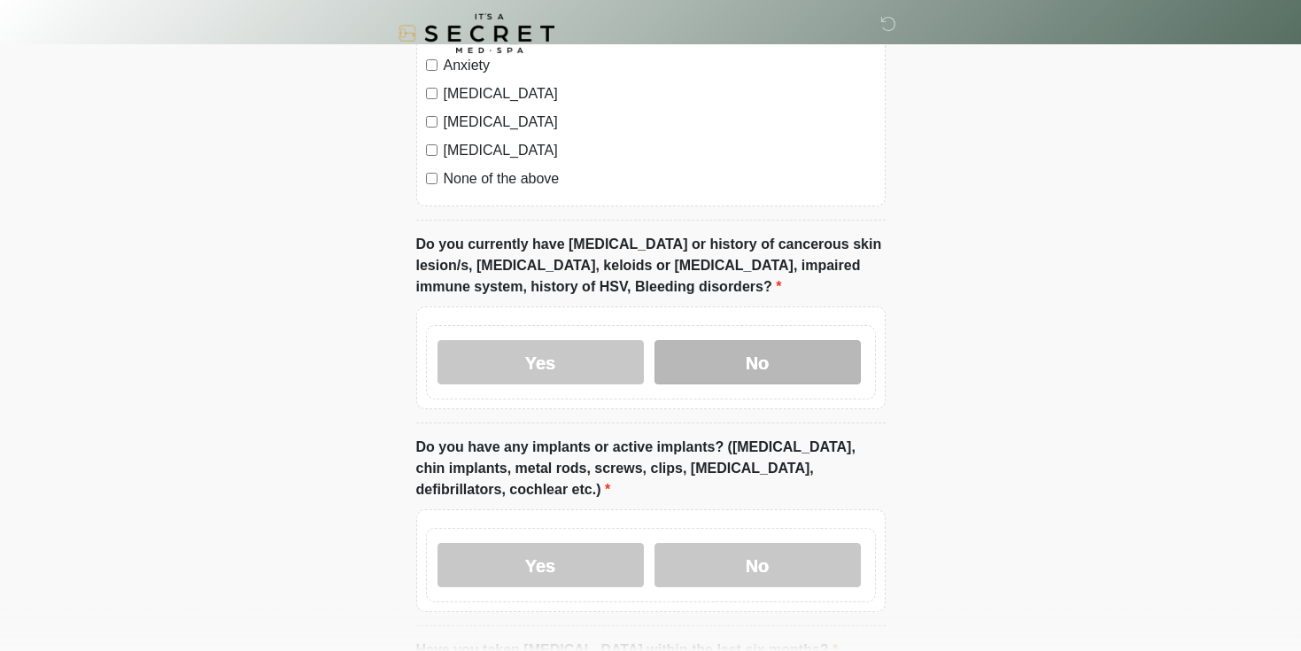
click at [757, 365] on label "No" at bounding box center [757, 362] width 206 height 44
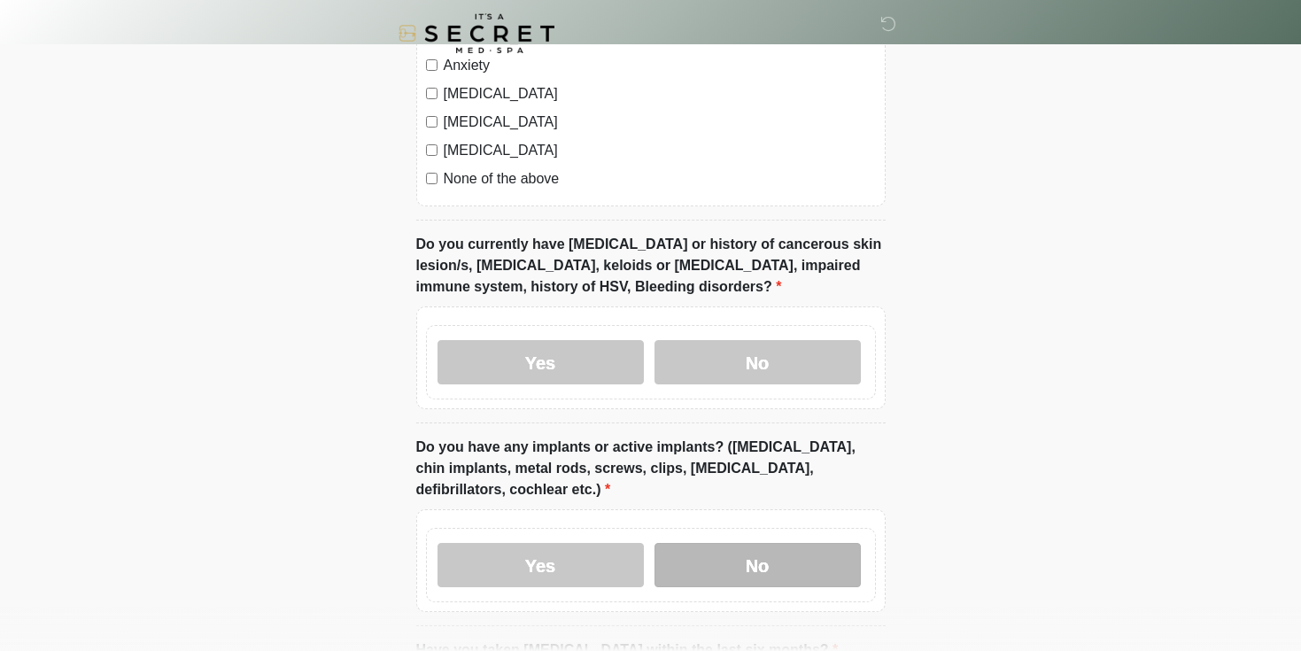
click at [751, 579] on label "No" at bounding box center [757, 565] width 206 height 44
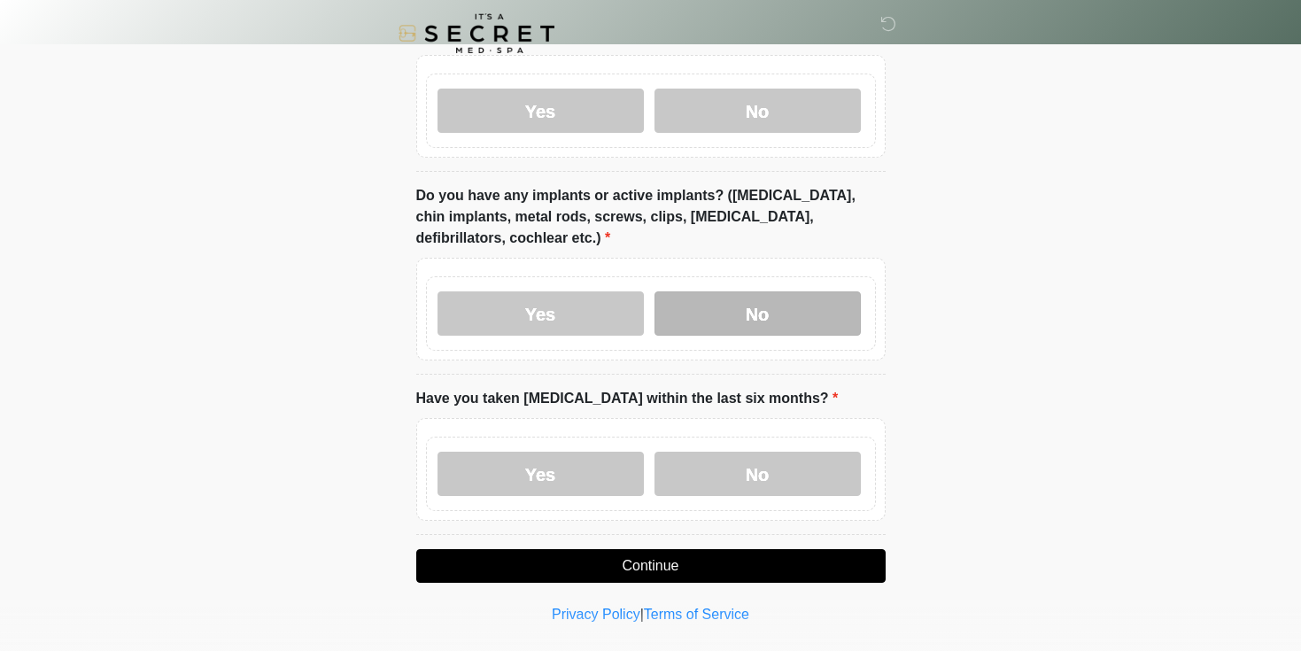
scroll to position [1618, 0]
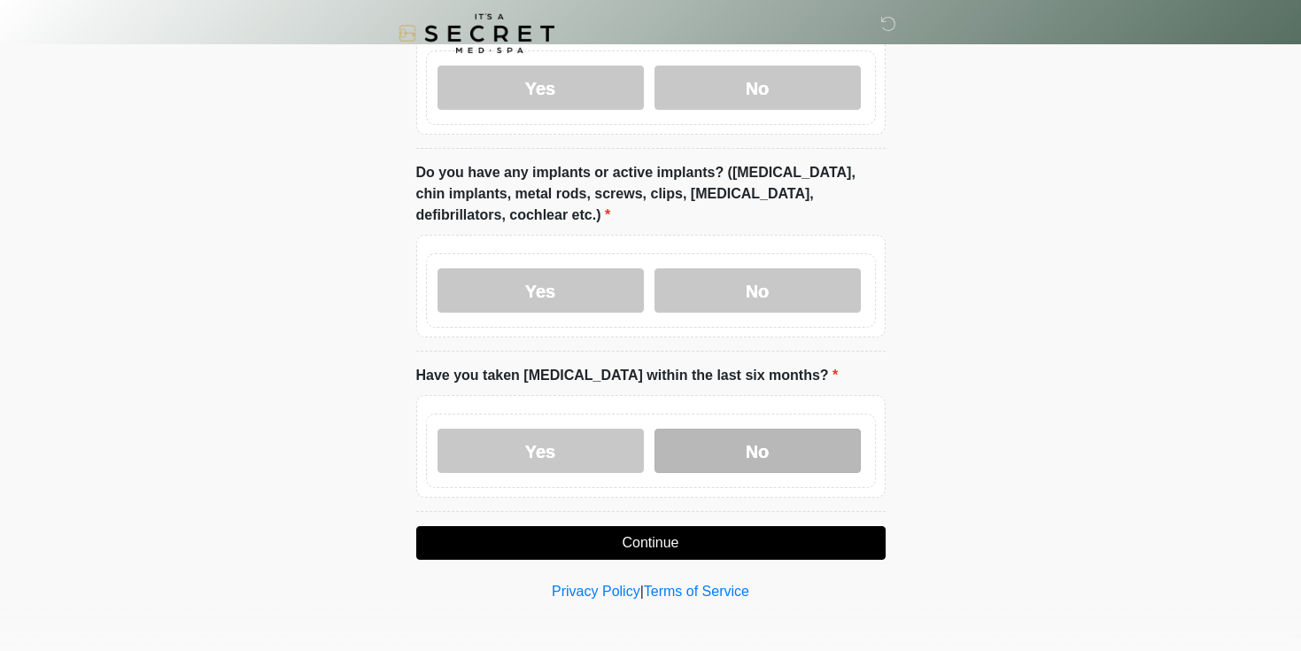
click at [796, 442] on label "No" at bounding box center [757, 450] width 206 height 44
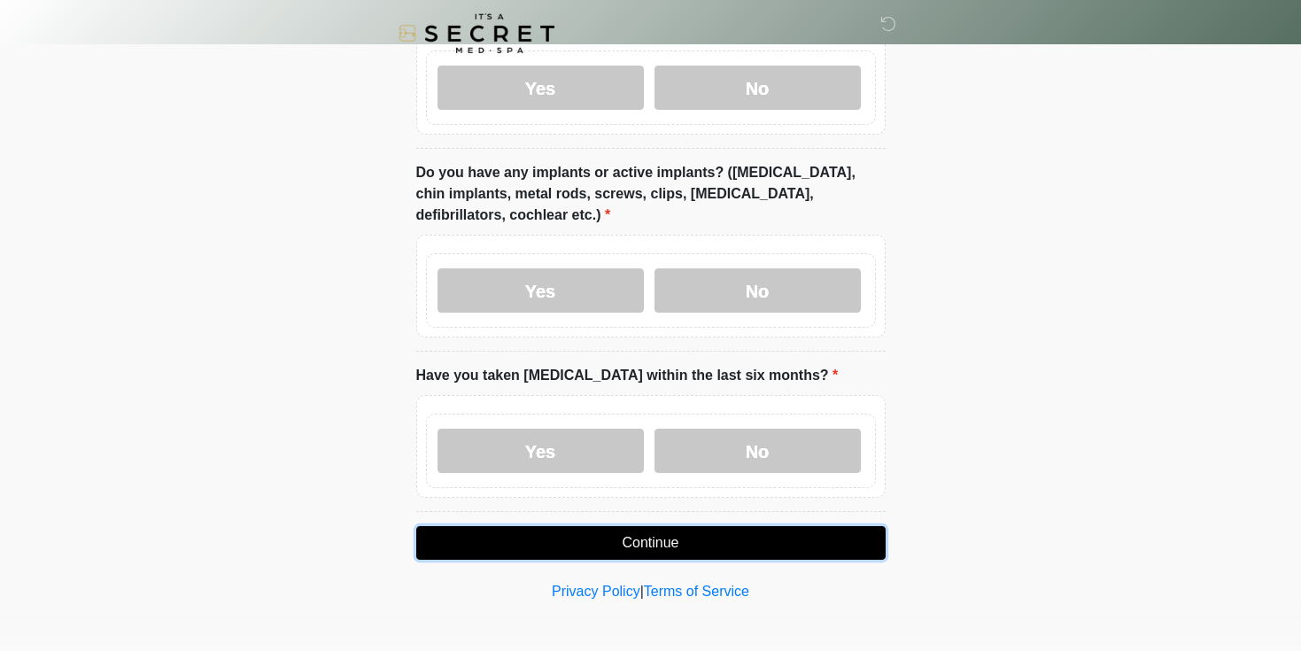
click at [794, 545] on button "Continue" at bounding box center [650, 543] width 469 height 34
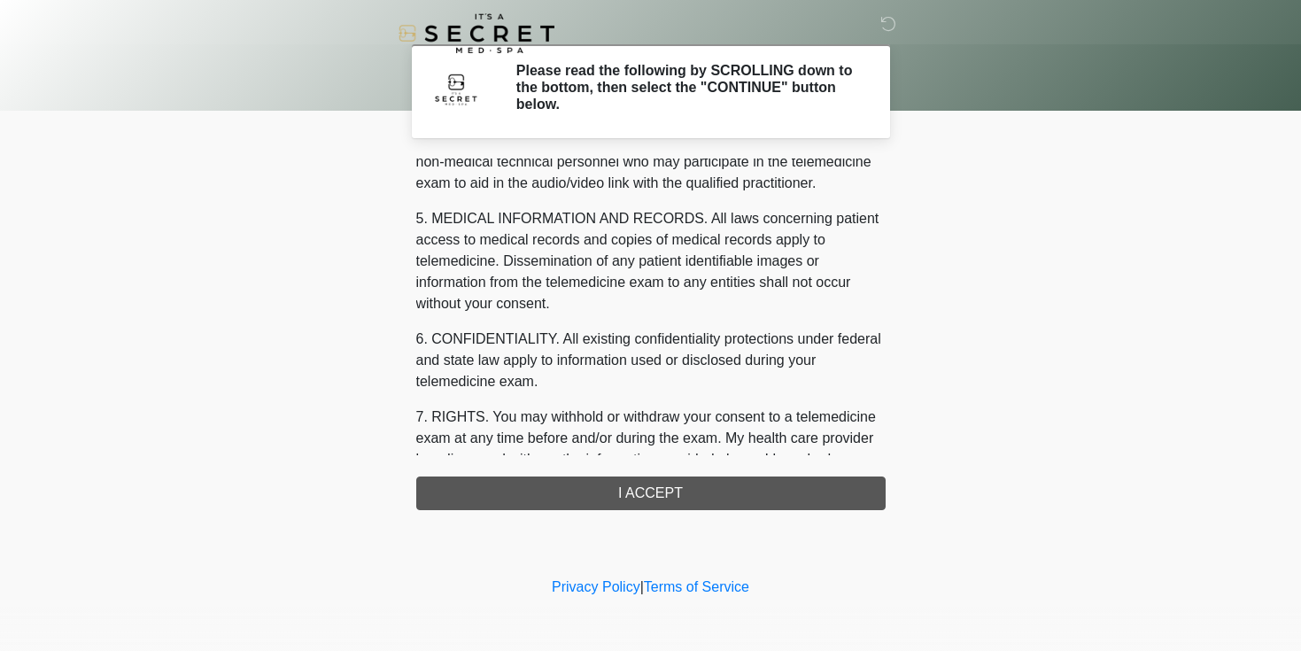
scroll to position [730, 0]
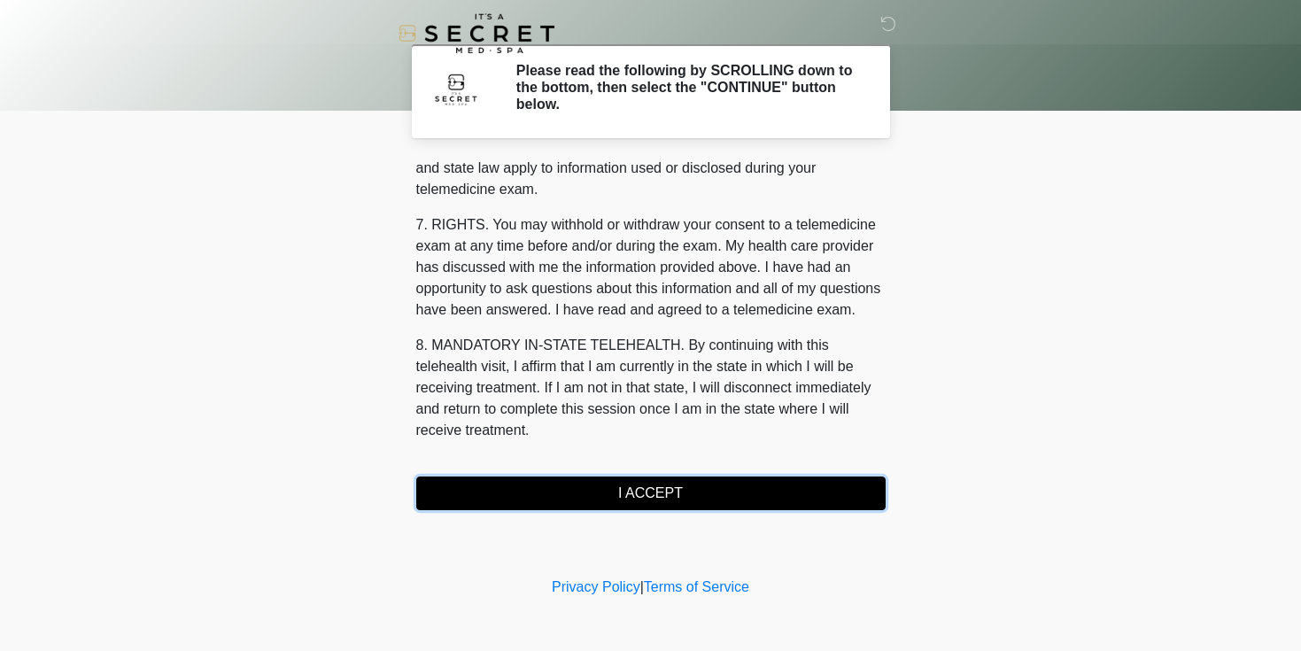
click at [653, 498] on button "I ACCEPT" at bounding box center [650, 493] width 469 height 34
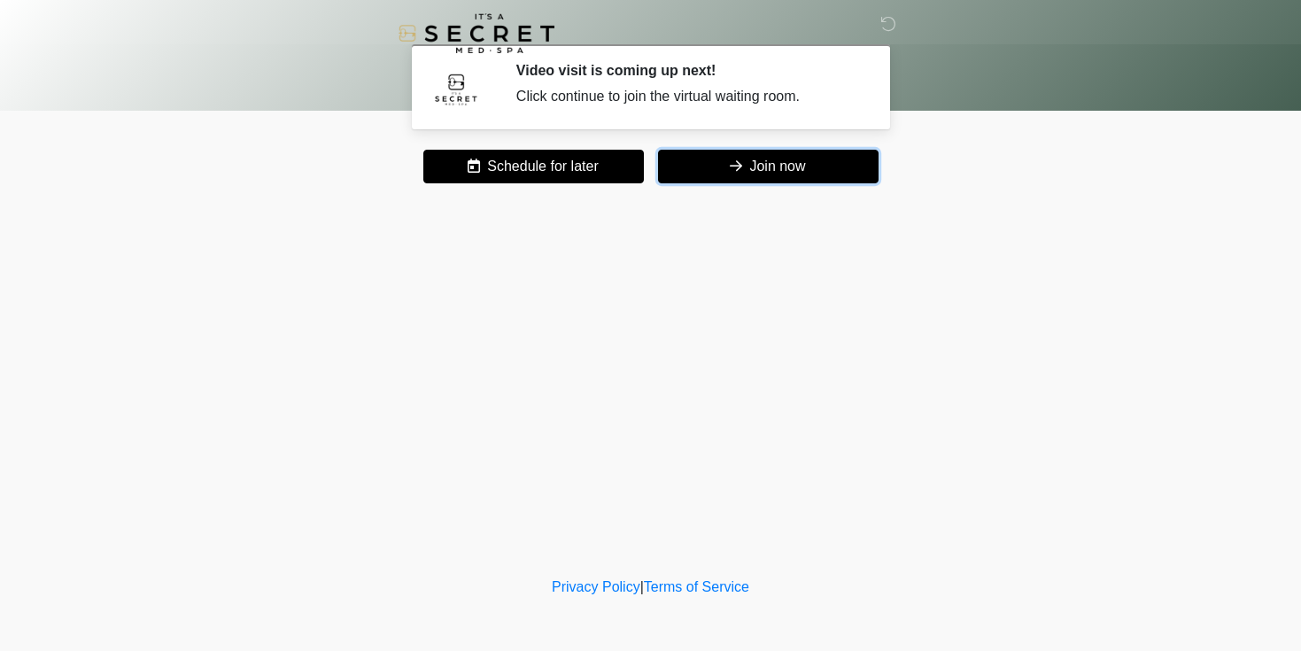
click at [799, 171] on button "Join now" at bounding box center [768, 167] width 220 height 34
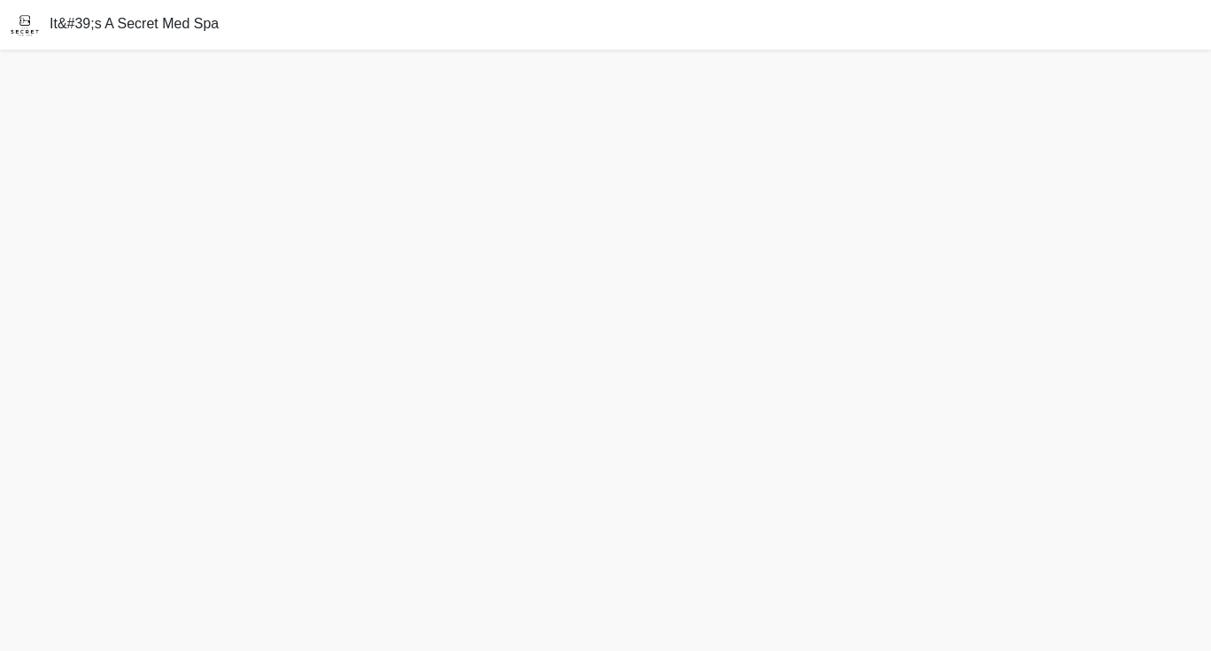
scroll to position [5, 0]
